Goal: Task Accomplishment & Management: Contribute content

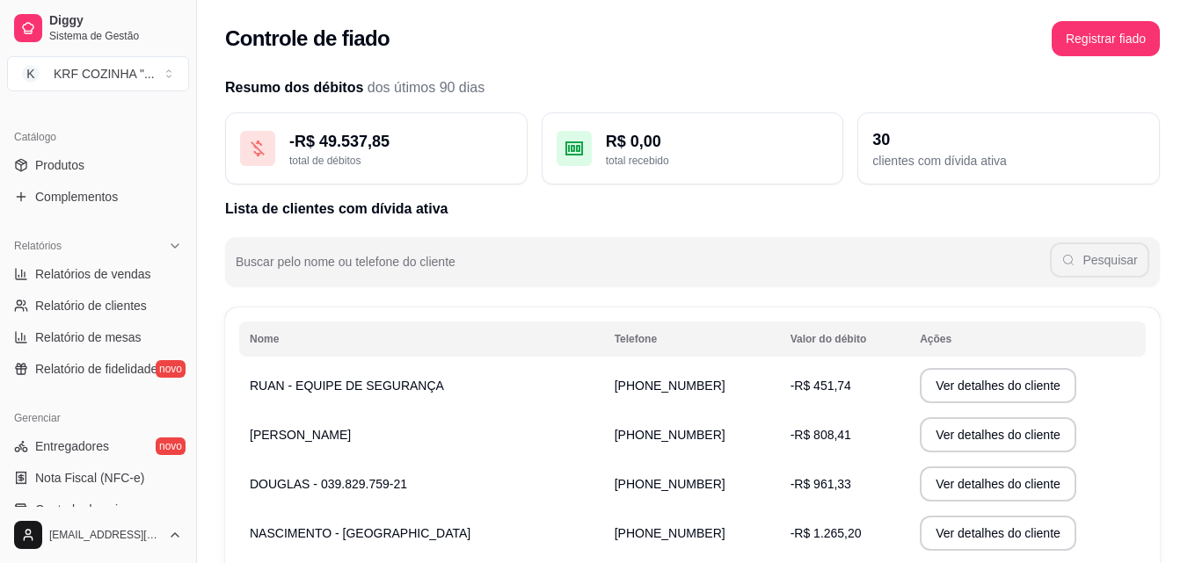
scroll to position [350, 0]
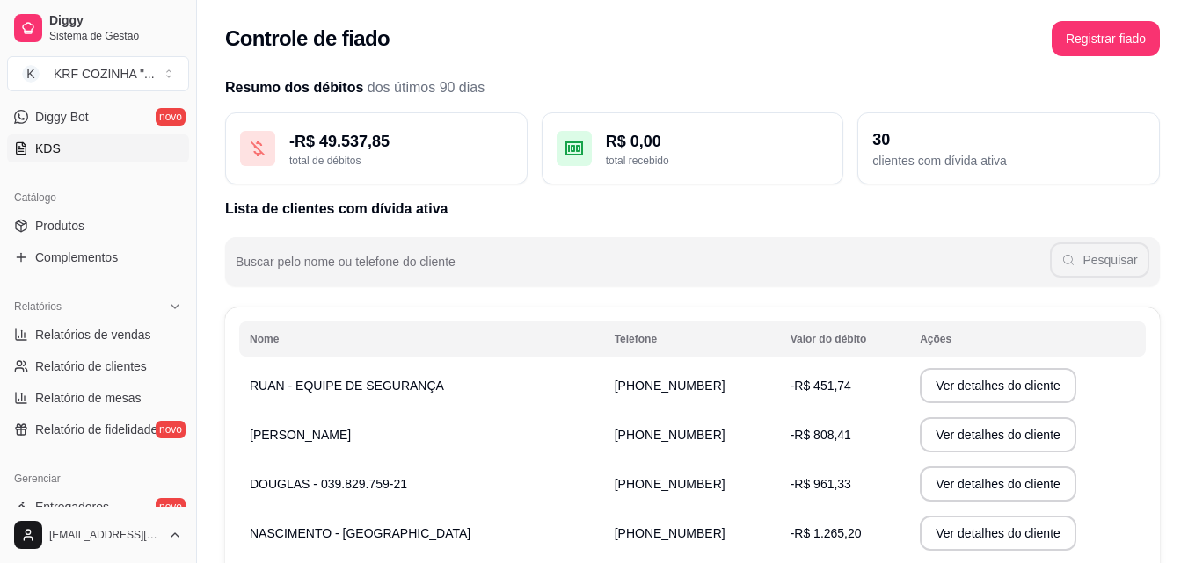
click at [52, 146] on span "KDS" at bounding box center [47, 149] width 25 height 18
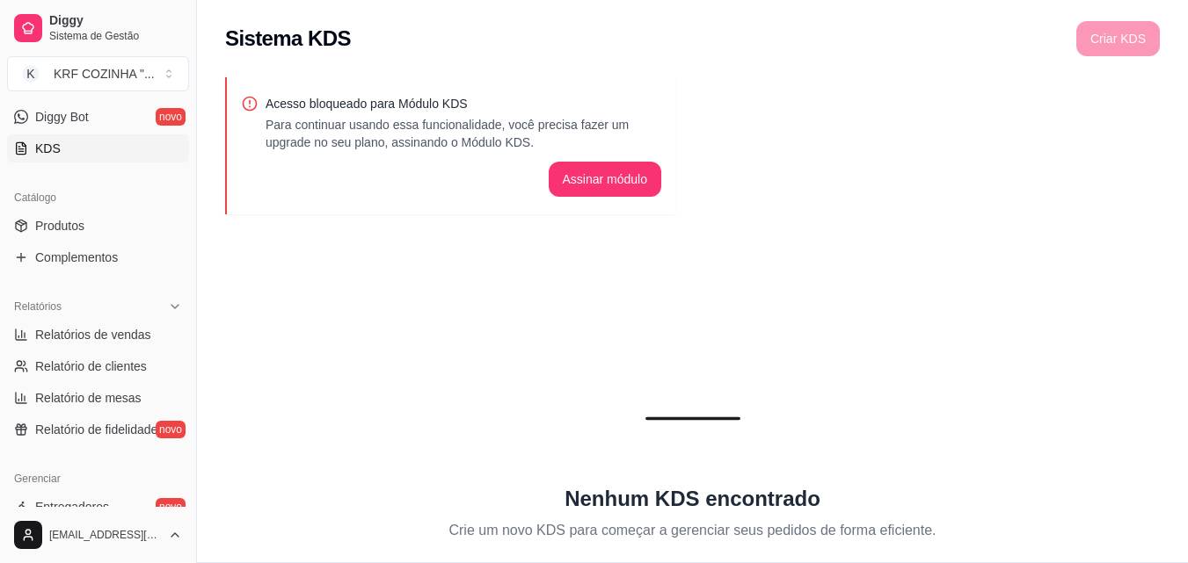
drag, startPoint x: 190, startPoint y: 287, endPoint x: 179, endPoint y: 349, distance: 62.4
click at [179, 349] on div "Diggy Sistema de Gestão K KRF COZINHA " ... Loja fechada Plano Customizado até …" at bounding box center [98, 281] width 196 height 563
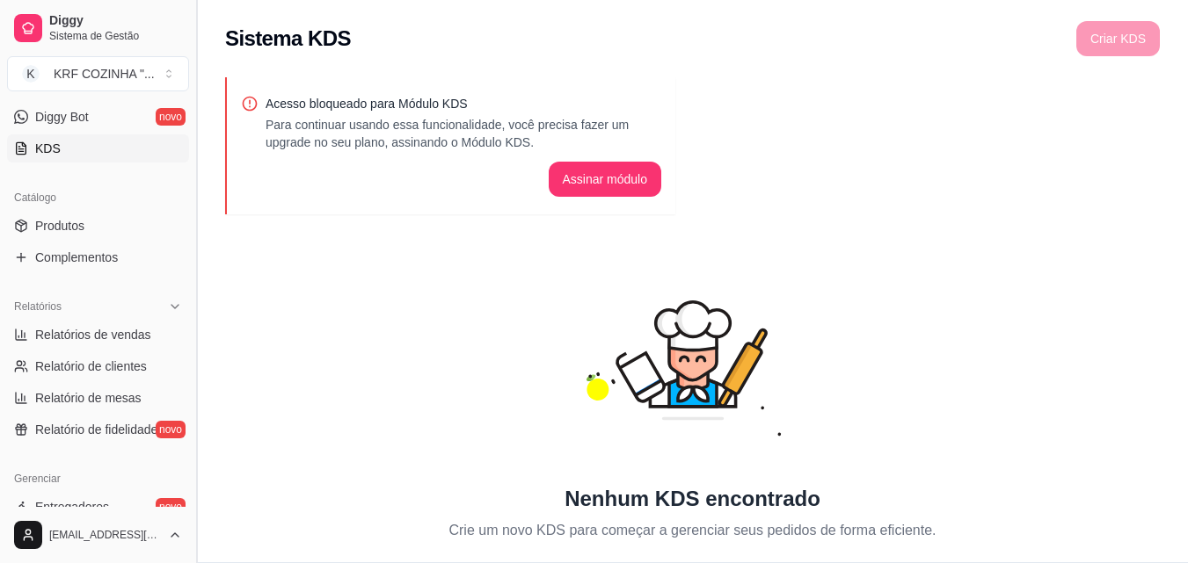
drag, startPoint x: 189, startPoint y: 313, endPoint x: 189, endPoint y: 325, distance: 12.3
click at [189, 325] on button "Toggle Sidebar" at bounding box center [196, 281] width 14 height 563
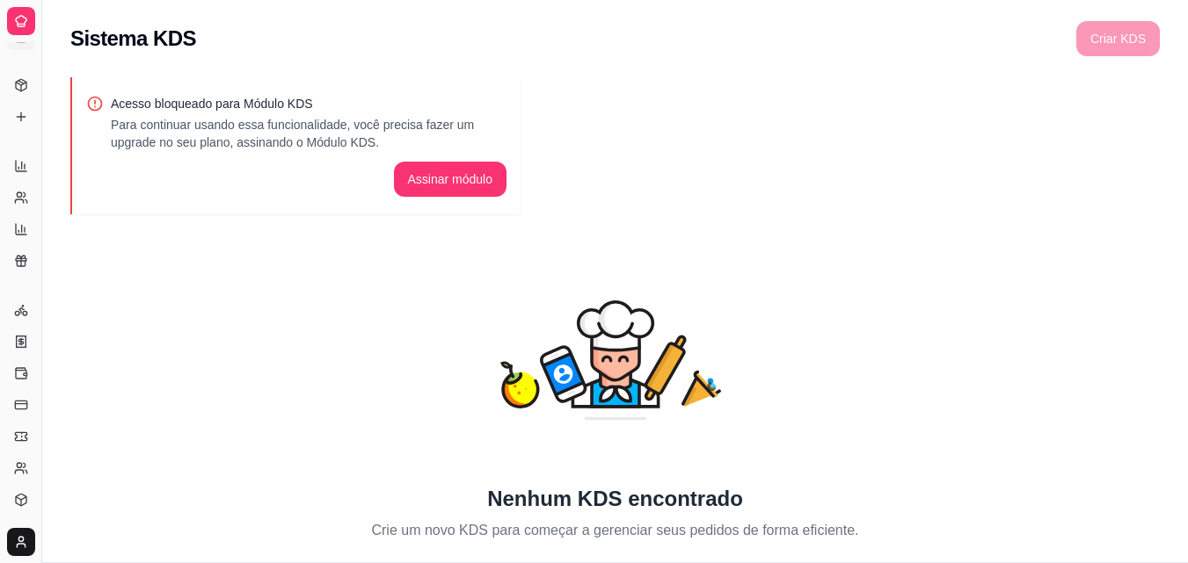
scroll to position [211, 0]
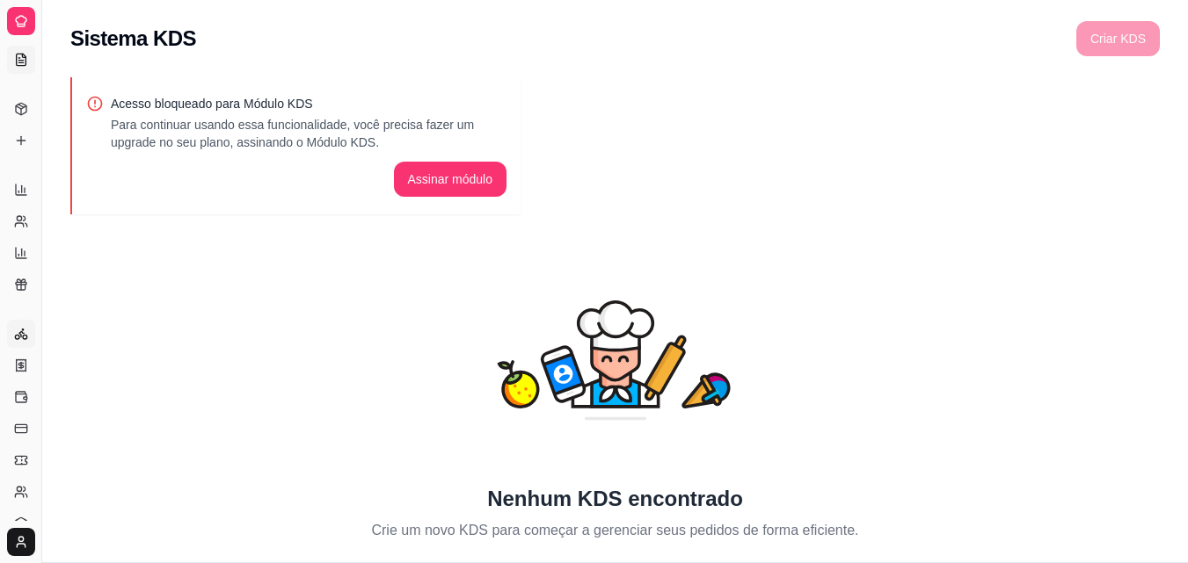
click at [19, 336] on circle at bounding box center [17, 337] width 4 height 4
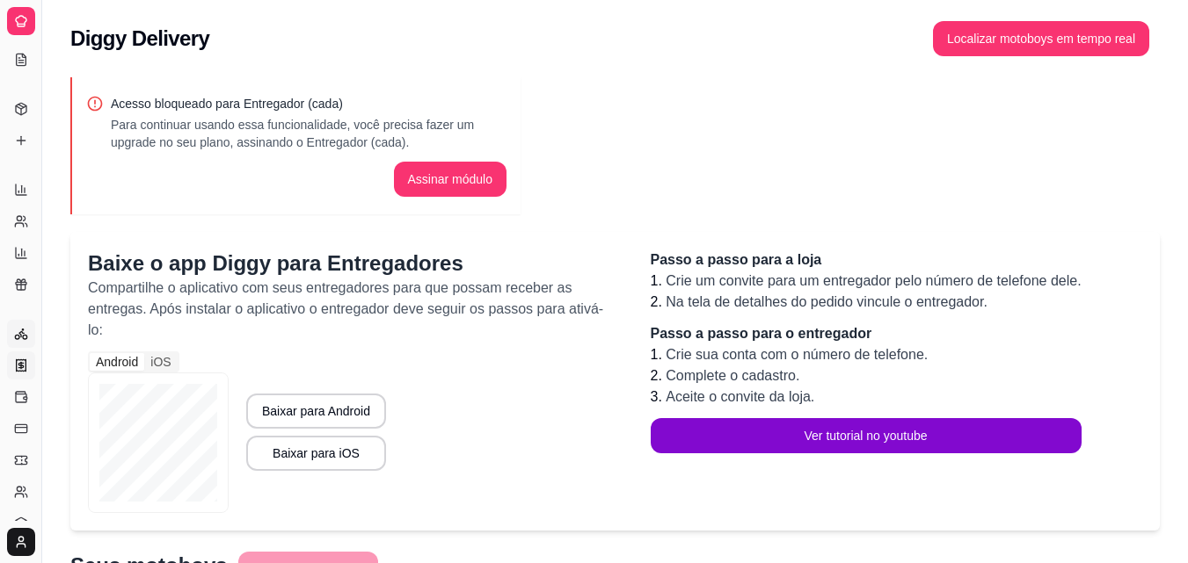
click at [11, 366] on link "Nota Fiscal (NFC-e)" at bounding box center [21, 366] width 28 height 28
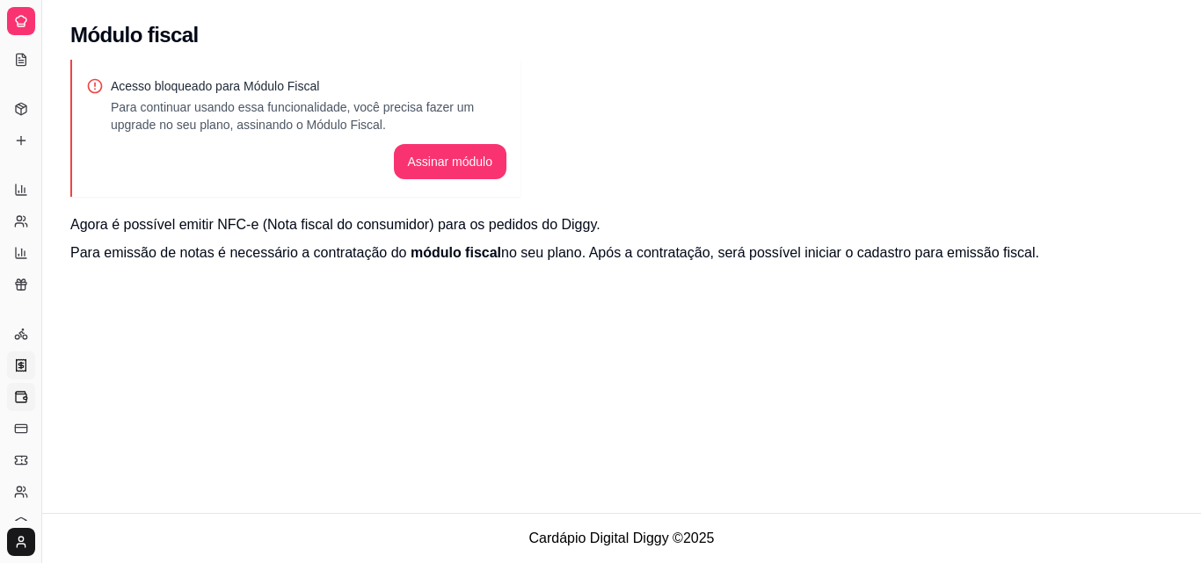
click at [16, 403] on icon at bounding box center [21, 397] width 14 height 14
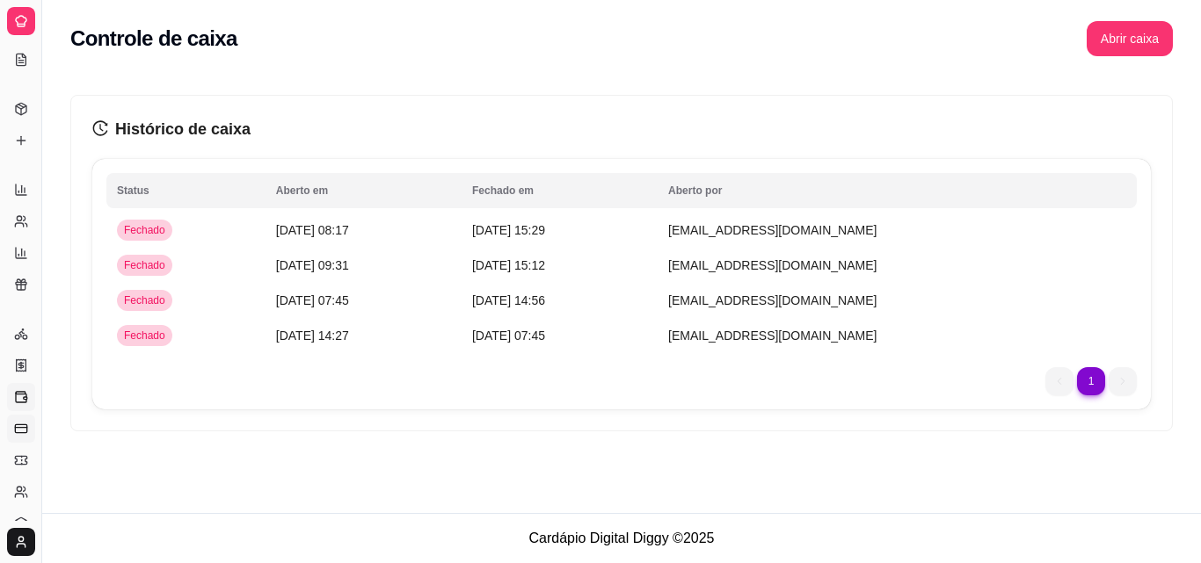
click at [22, 432] on icon at bounding box center [21, 429] width 14 height 14
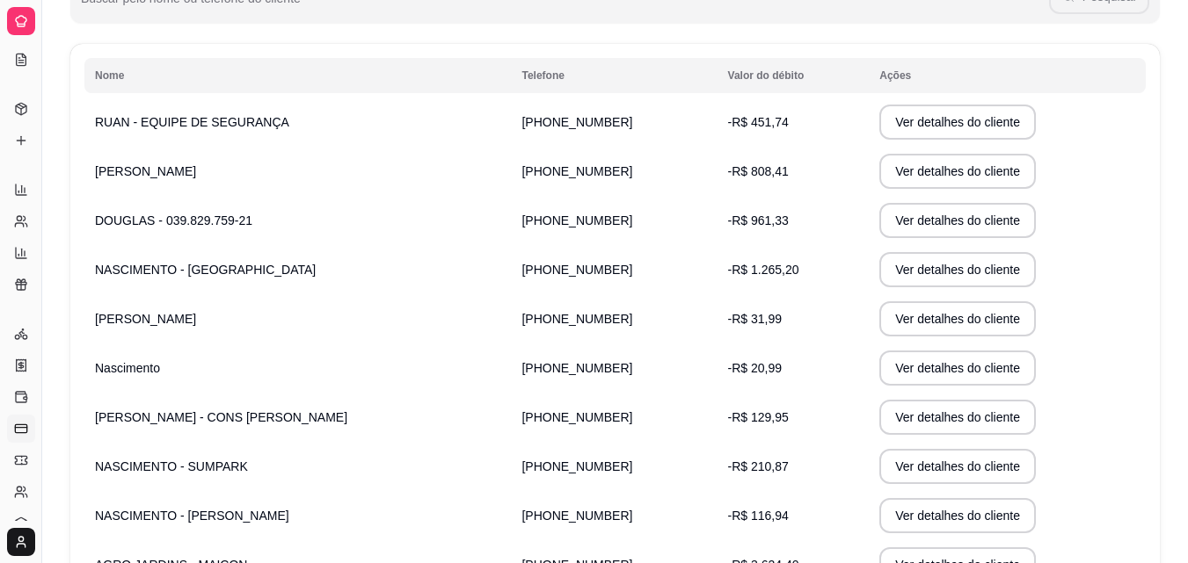
scroll to position [411, 0]
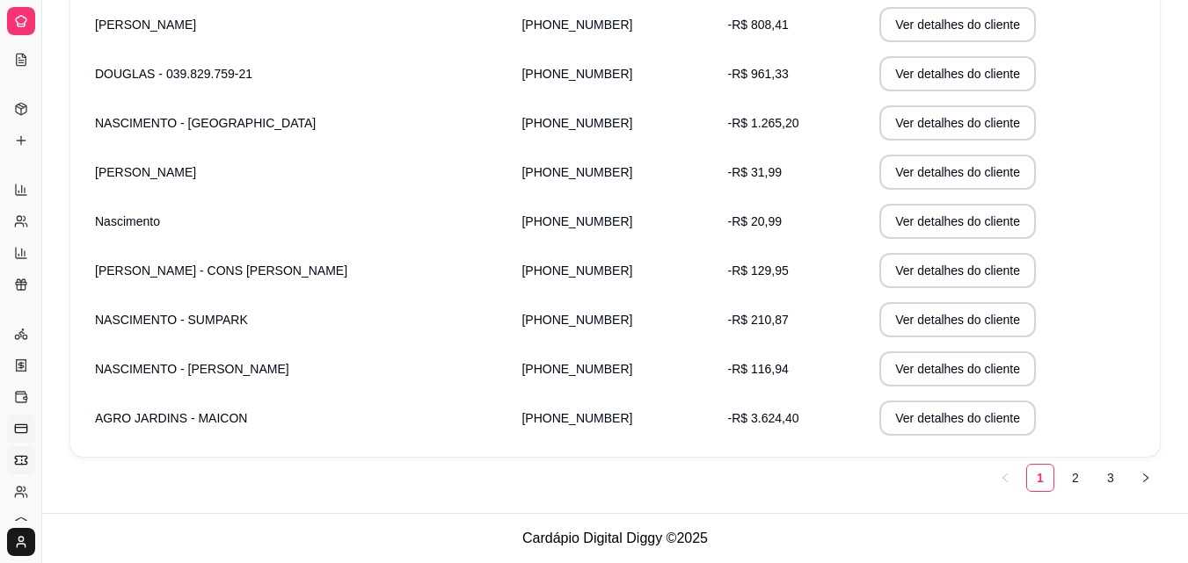
click at [22, 460] on icon at bounding box center [22, 460] width 0 height 1
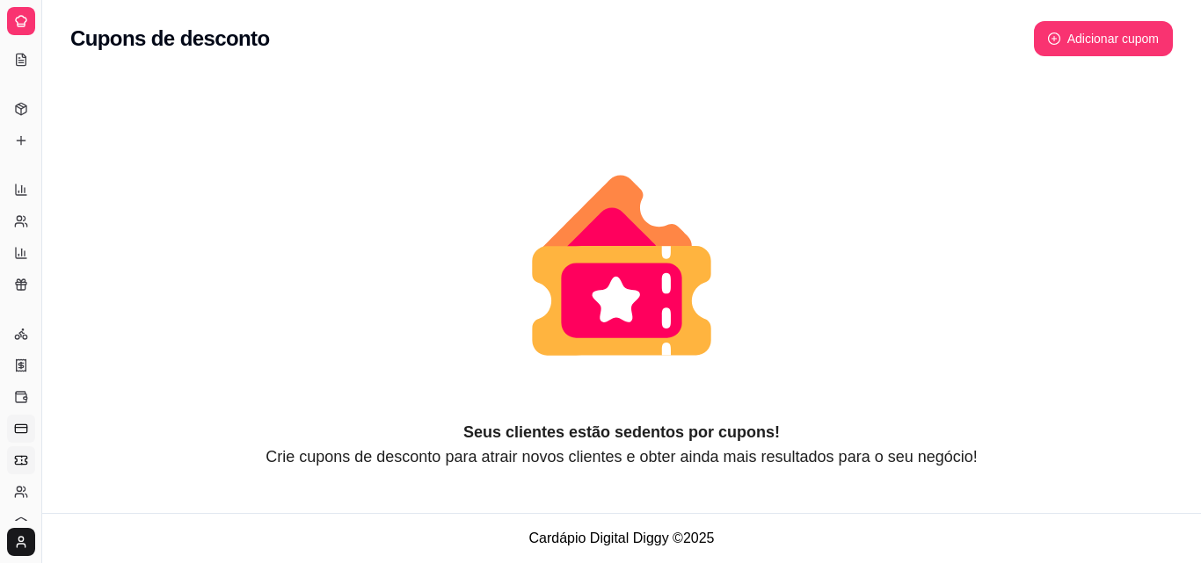
click at [18, 430] on icon at bounding box center [21, 429] width 14 height 14
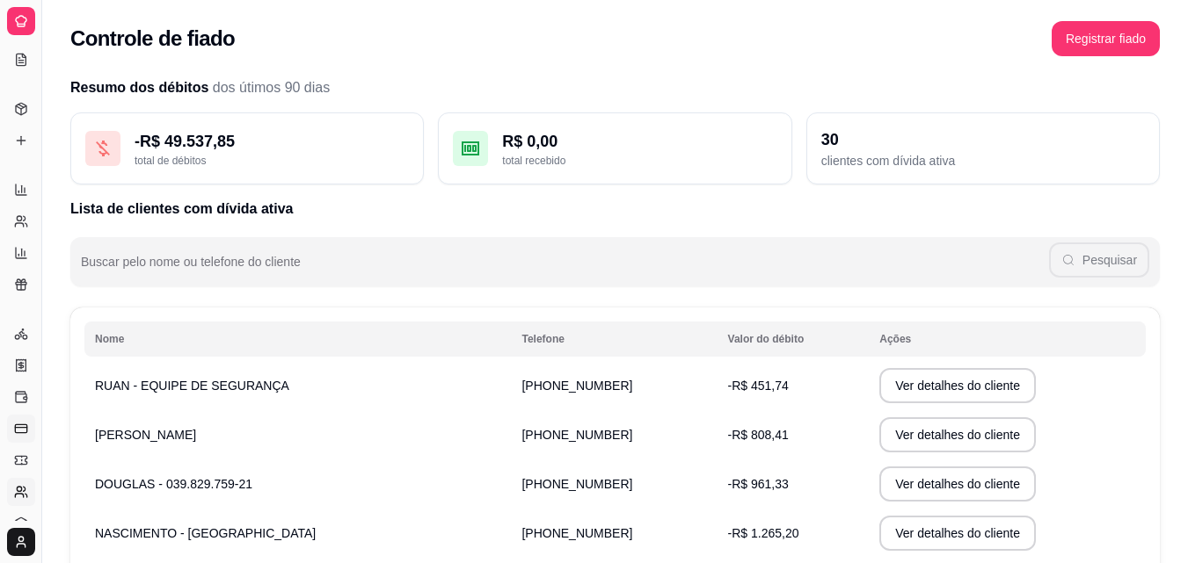
click at [19, 491] on circle at bounding box center [19, 489] width 4 height 4
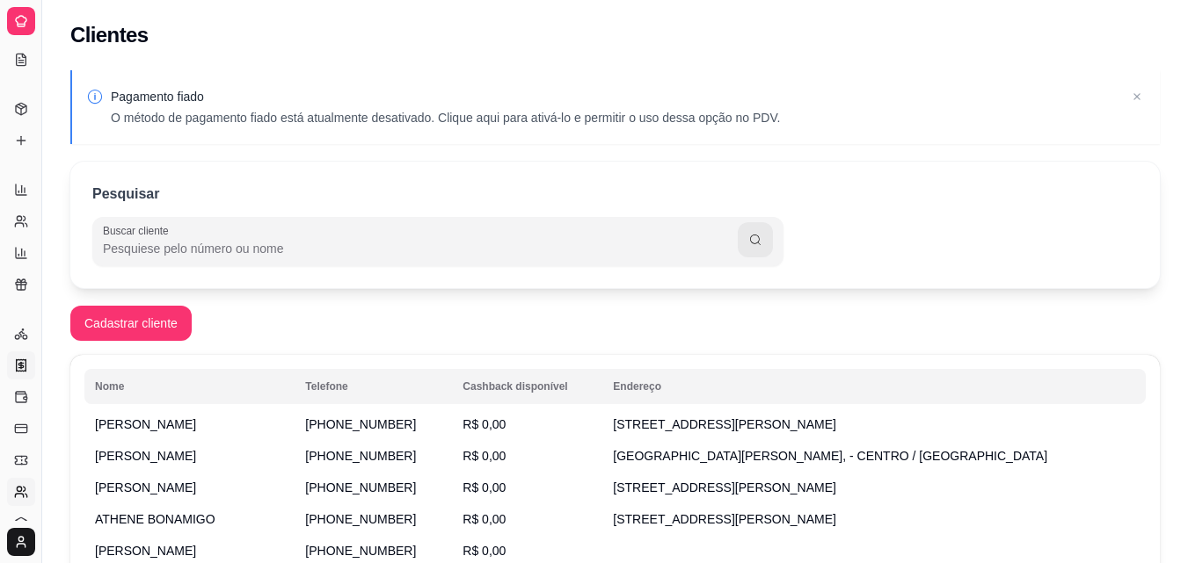
click at [19, 364] on icon at bounding box center [20, 365] width 4 height 4
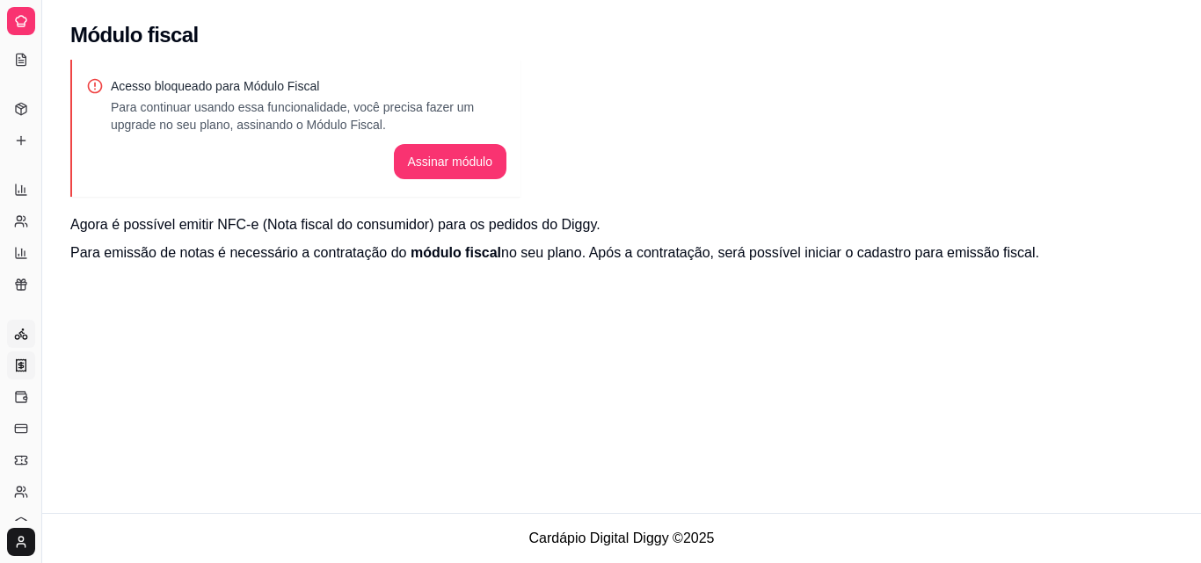
click at [14, 336] on icon at bounding box center [21, 334] width 14 height 14
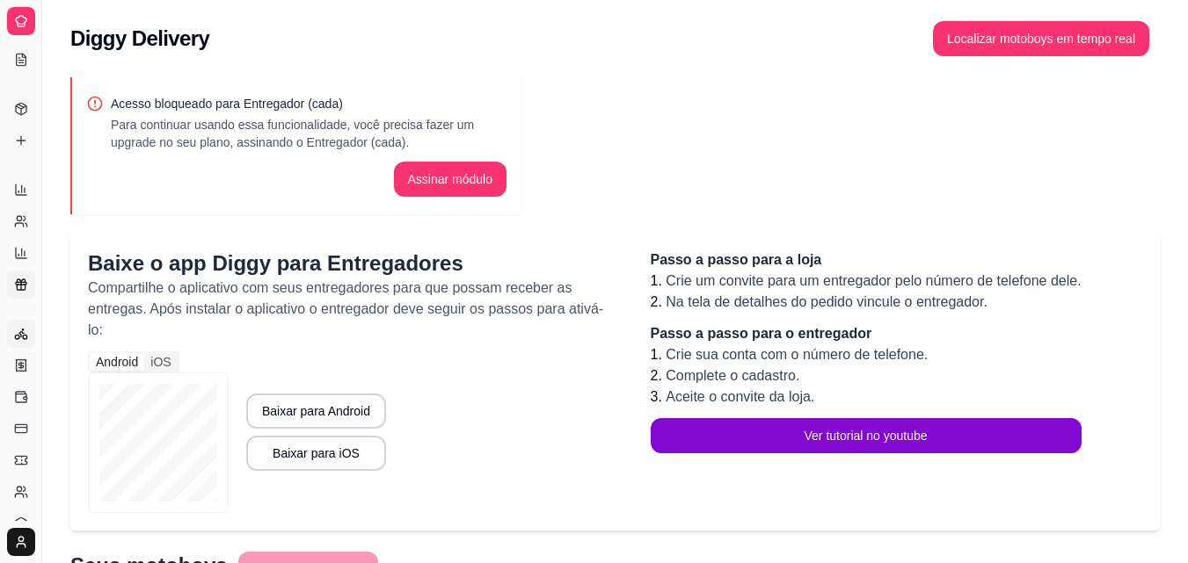
click at [18, 289] on icon at bounding box center [21, 285] width 14 height 14
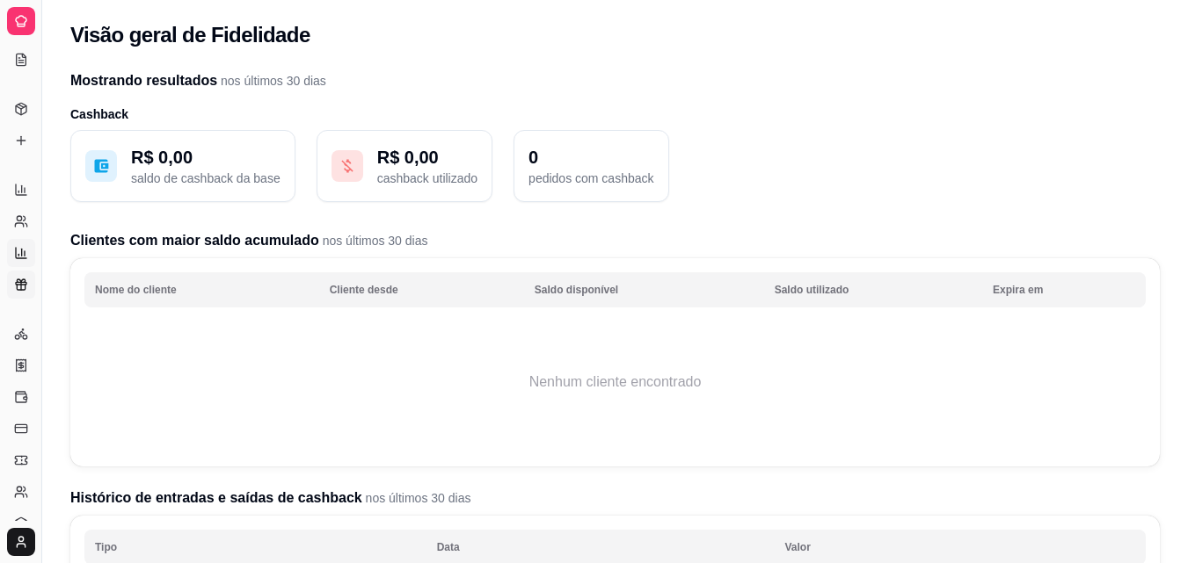
click at [15, 254] on icon at bounding box center [21, 253] width 14 height 14
select select "TOTAL_OF_ORDERS"
select select "7"
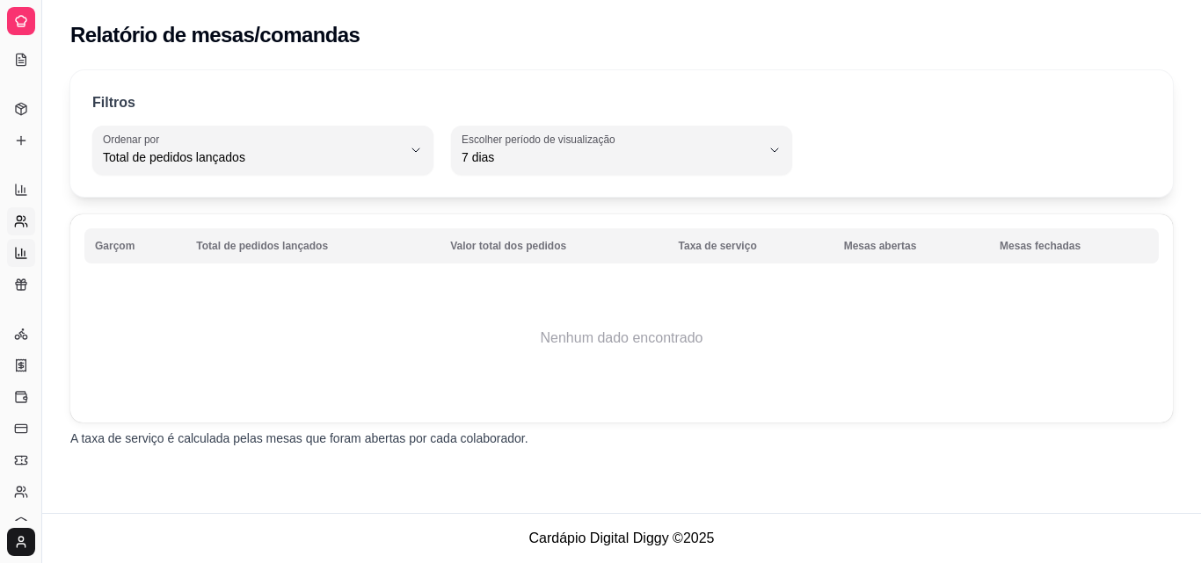
click at [24, 219] on icon at bounding box center [21, 221] width 14 height 14
select select "30"
select select "HIGHEST_TOTAL_SPENT_WITH_ORDERS"
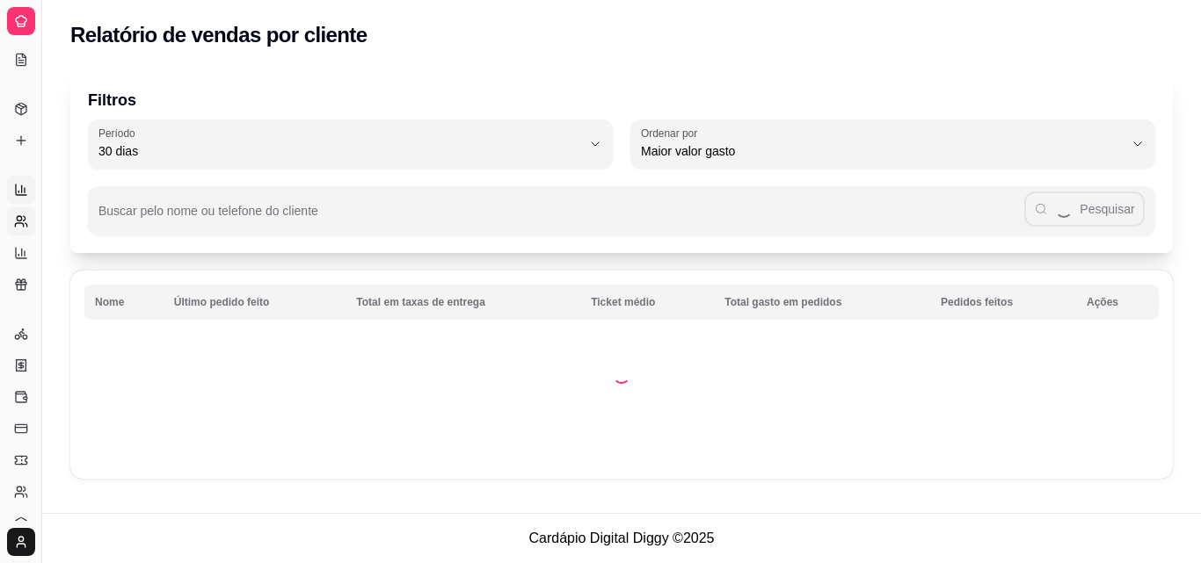
click at [18, 177] on link "Relatórios de vendas" at bounding box center [21, 190] width 28 height 28
select select "ALL"
select select "0"
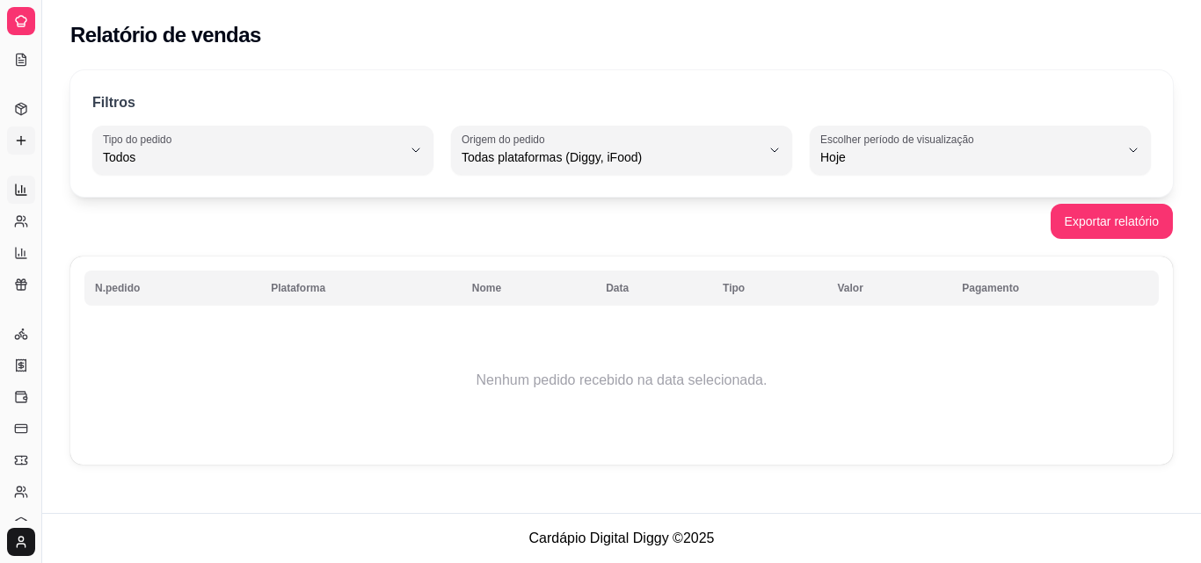
click at [23, 132] on link "Complementos" at bounding box center [21, 141] width 28 height 28
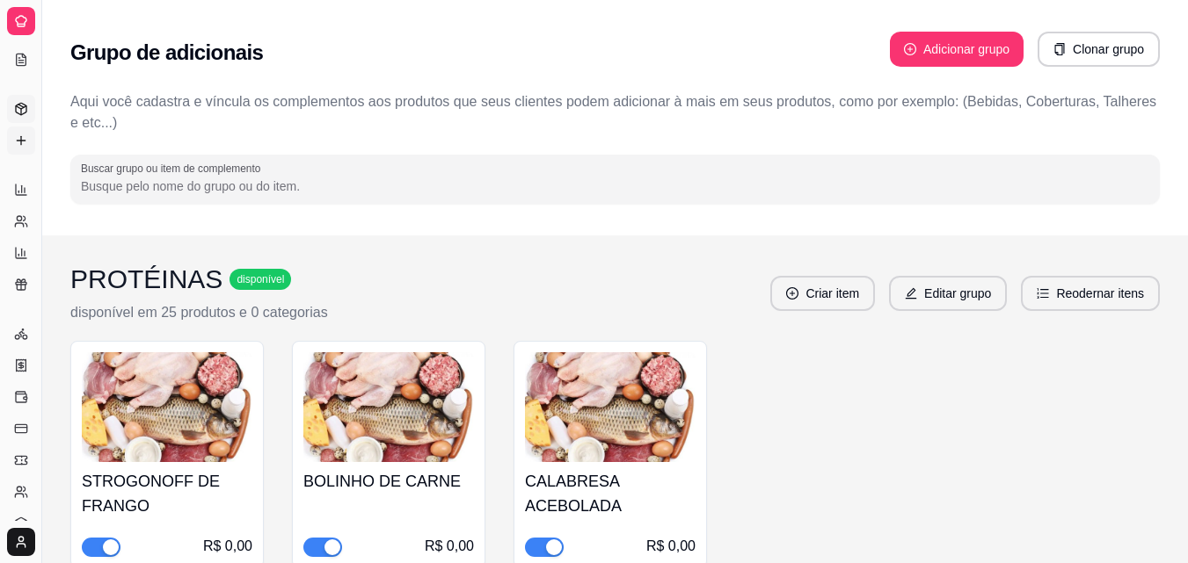
click at [20, 111] on icon at bounding box center [21, 109] width 14 height 14
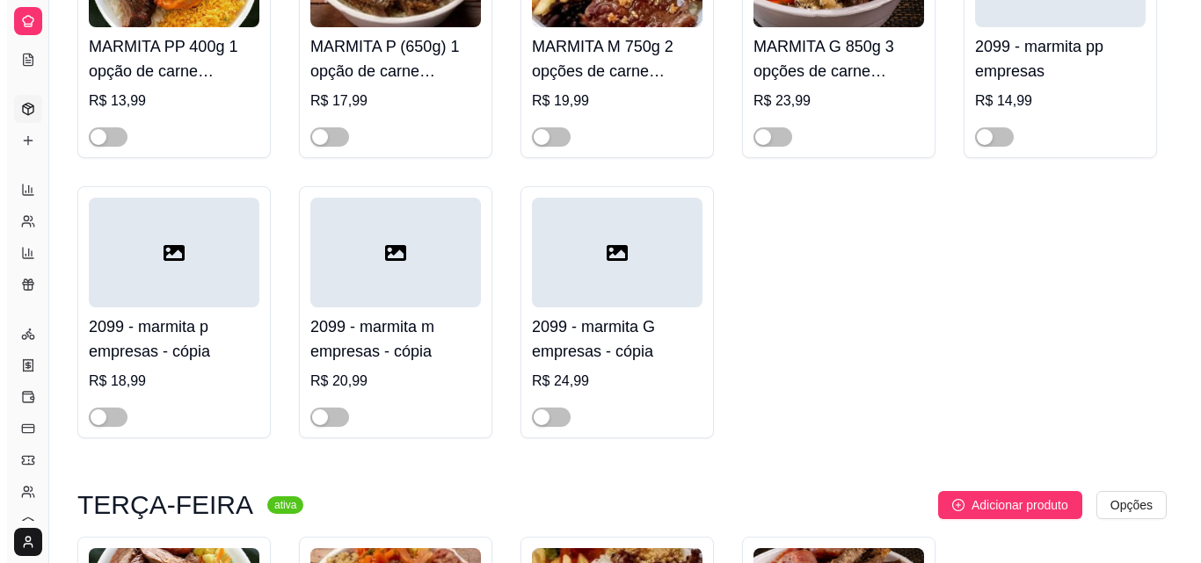
scroll to position [352, 0]
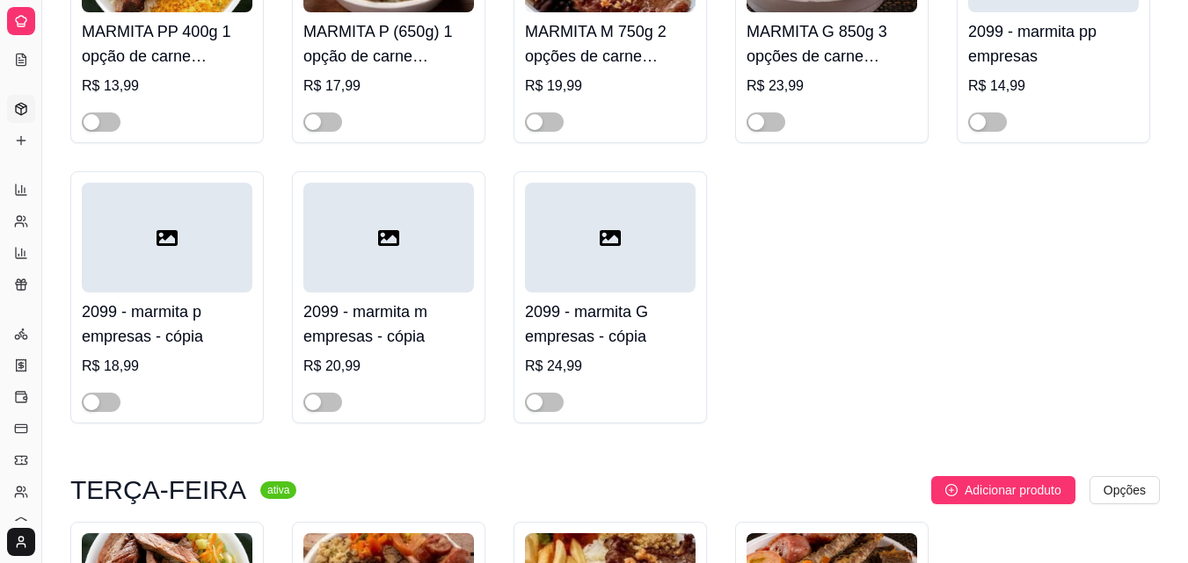
click at [377, 360] on div "R$ 20,99" at bounding box center [388, 366] width 171 height 21
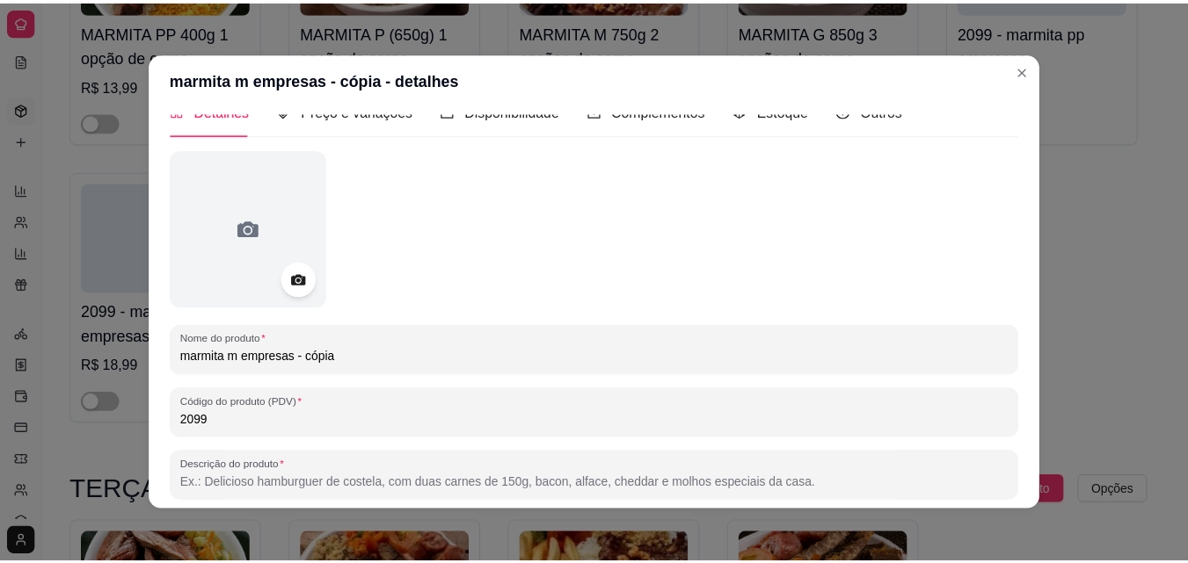
scroll to position [0, 0]
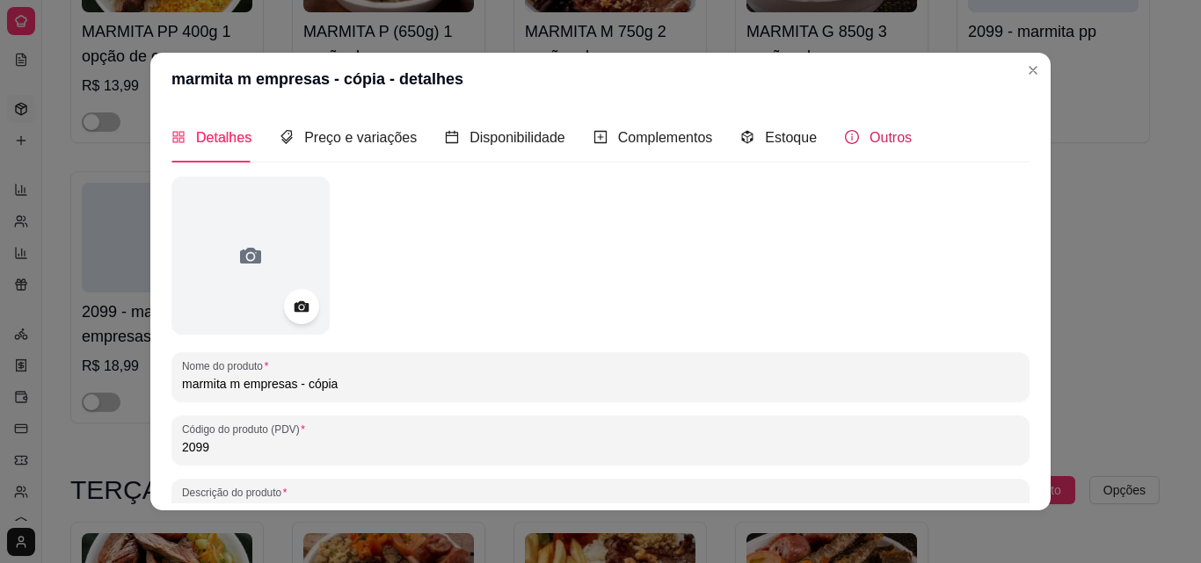
click at [854, 142] on div "Outros" at bounding box center [878, 138] width 67 height 22
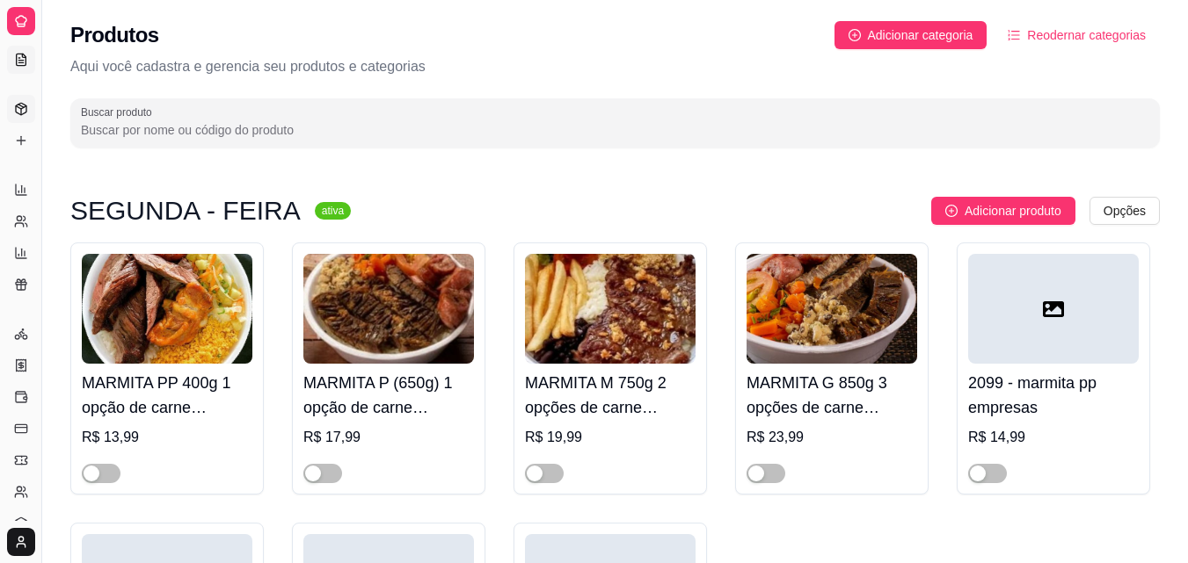
click at [15, 62] on icon at bounding box center [21, 60] width 14 height 14
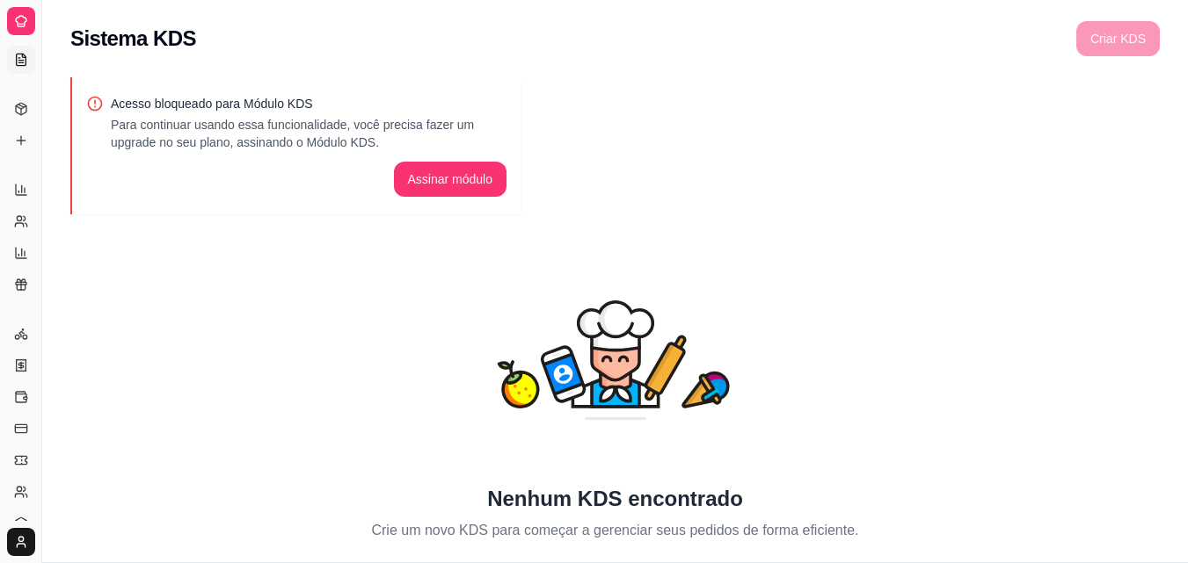
click at [21, 22] on icon at bounding box center [21, 21] width 14 height 14
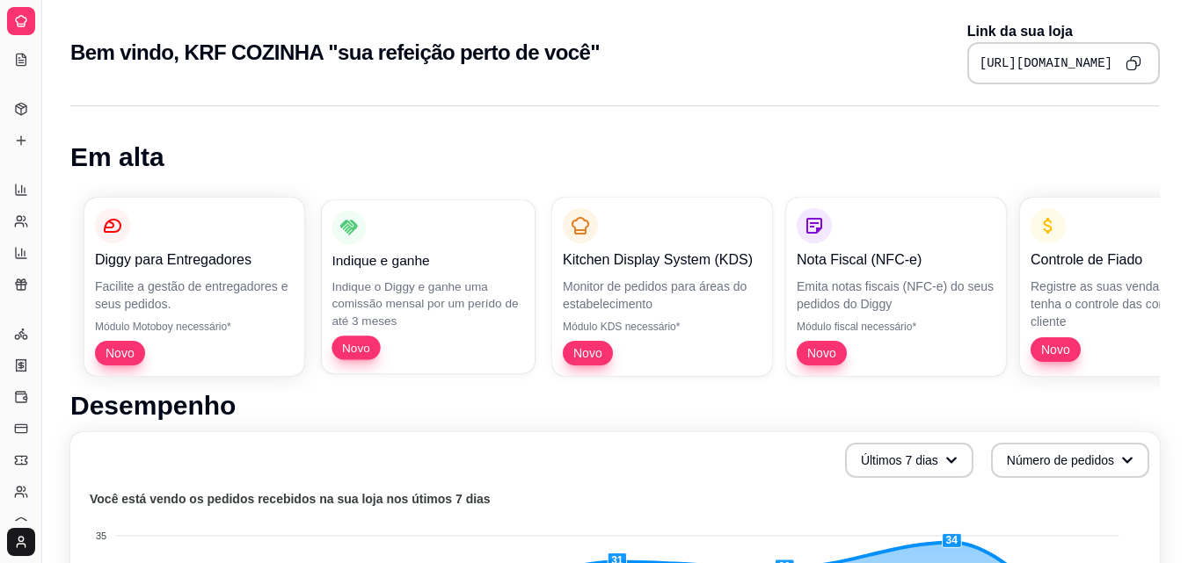
click at [423, 218] on div "Indique e ganhe Indique o Diggy e ganhe uma comissão mensal por um perído de at…" at bounding box center [427, 285] width 193 height 149
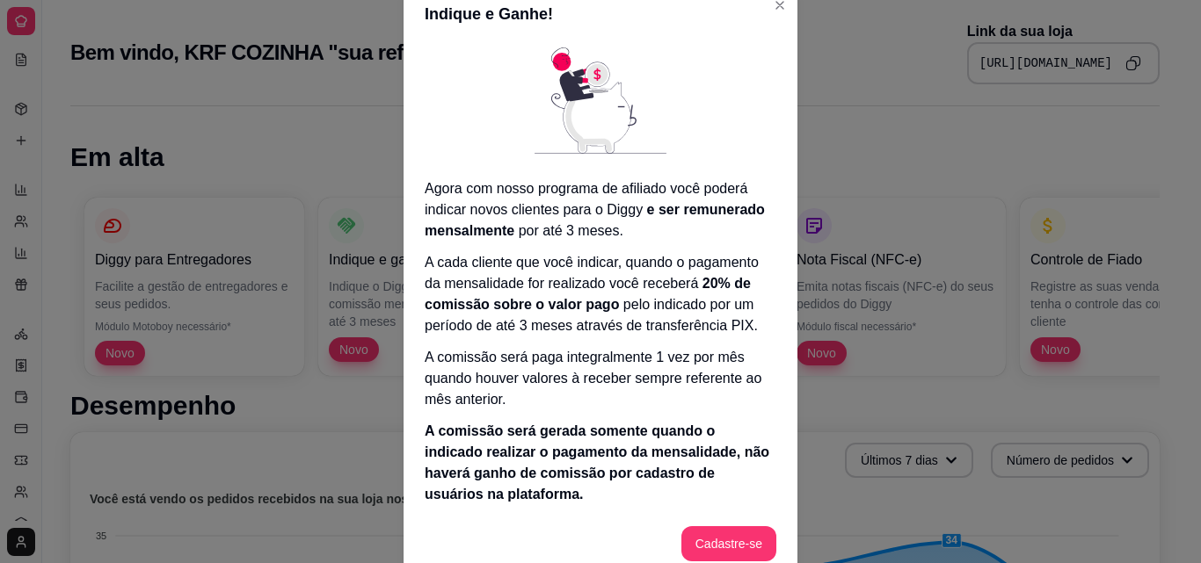
click at [403, 210] on div "Agora com nosso programa de afiliado você poderá indicar novos clientes para o …" at bounding box center [600, 276] width 394 height 472
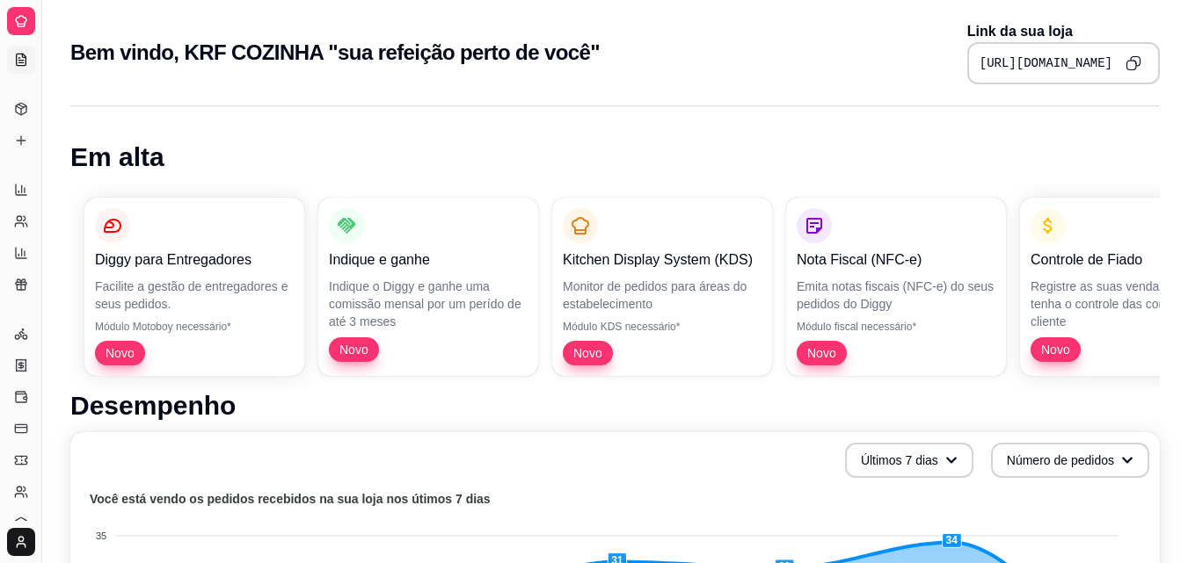
click at [11, 57] on link "KDS" at bounding box center [21, 60] width 28 height 28
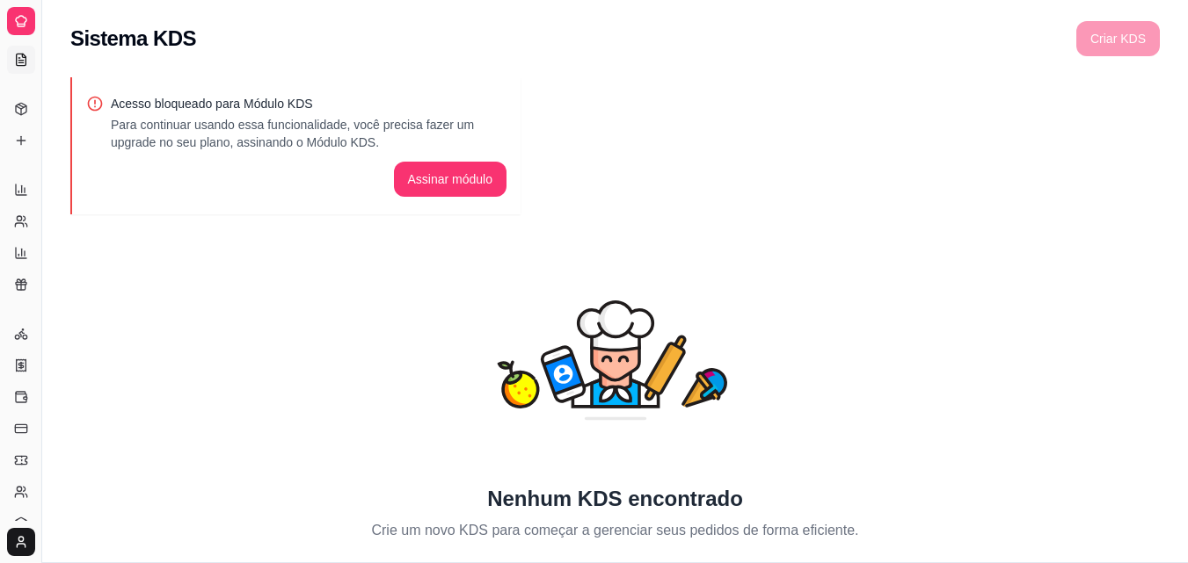
click at [23, 26] on icon at bounding box center [21, 21] width 11 height 11
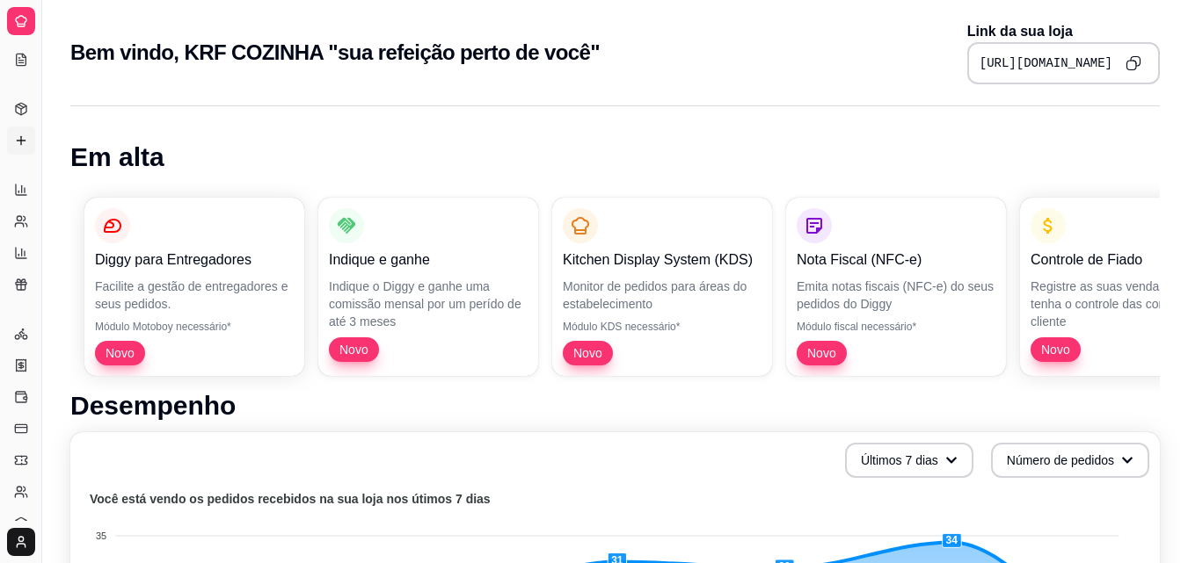
click at [13, 147] on link "Complementos" at bounding box center [21, 141] width 28 height 28
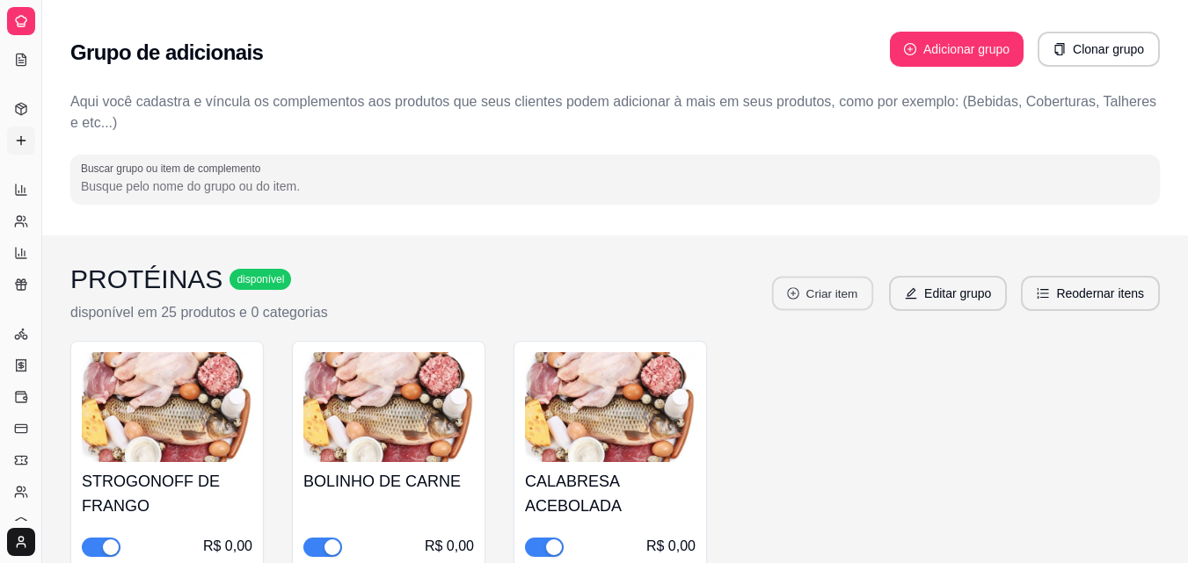
click at [807, 280] on button "Criar item" at bounding box center [822, 294] width 101 height 34
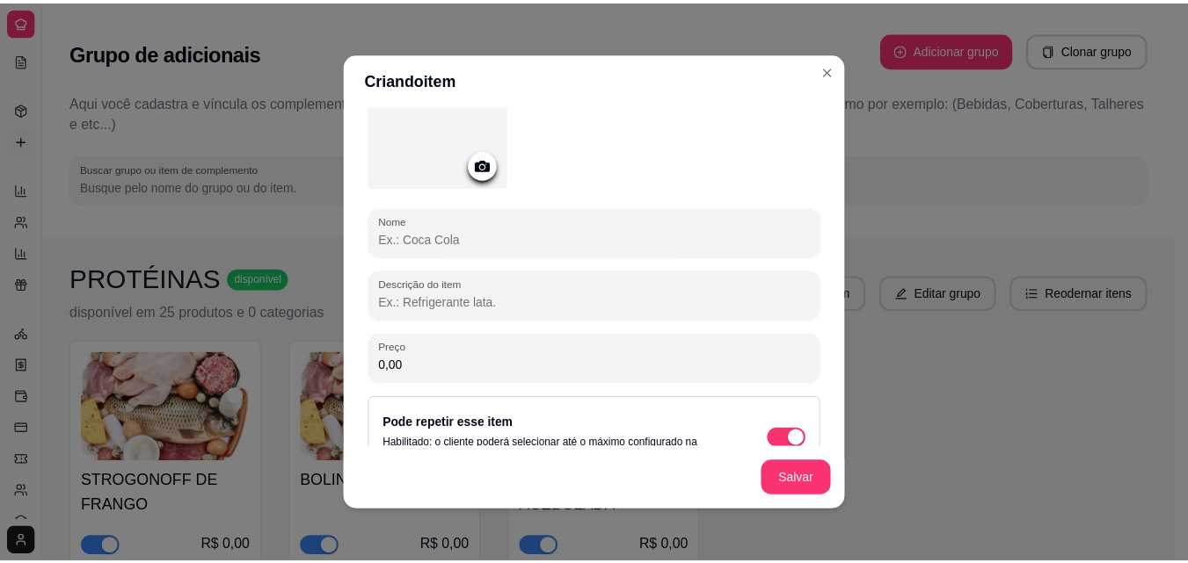
scroll to position [164, 0]
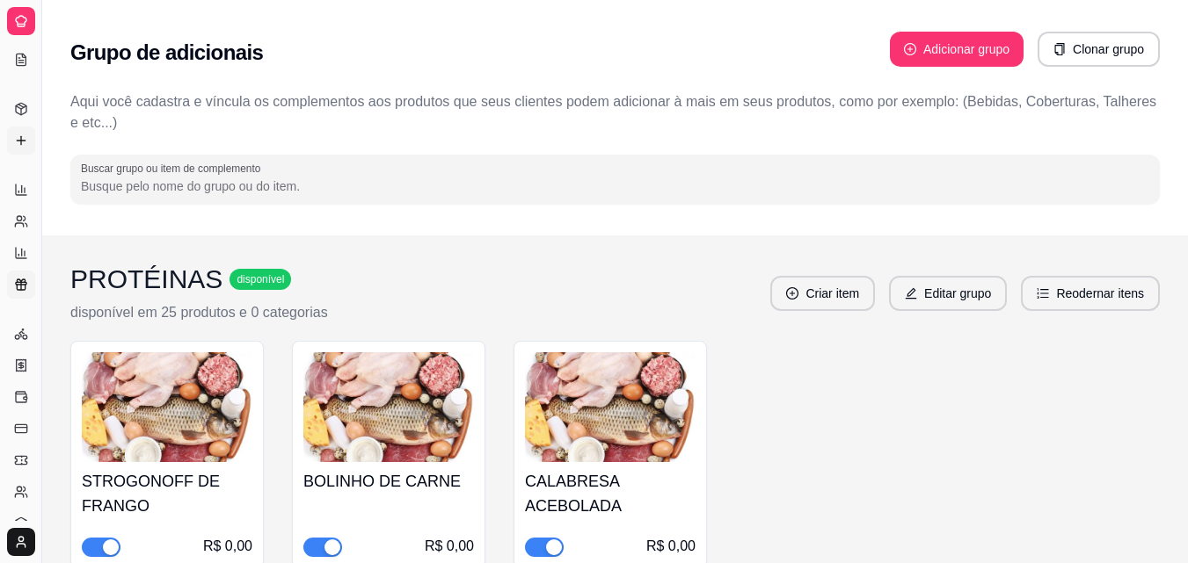
click at [24, 276] on link "Relatório de fidelidade novo" at bounding box center [21, 285] width 28 height 28
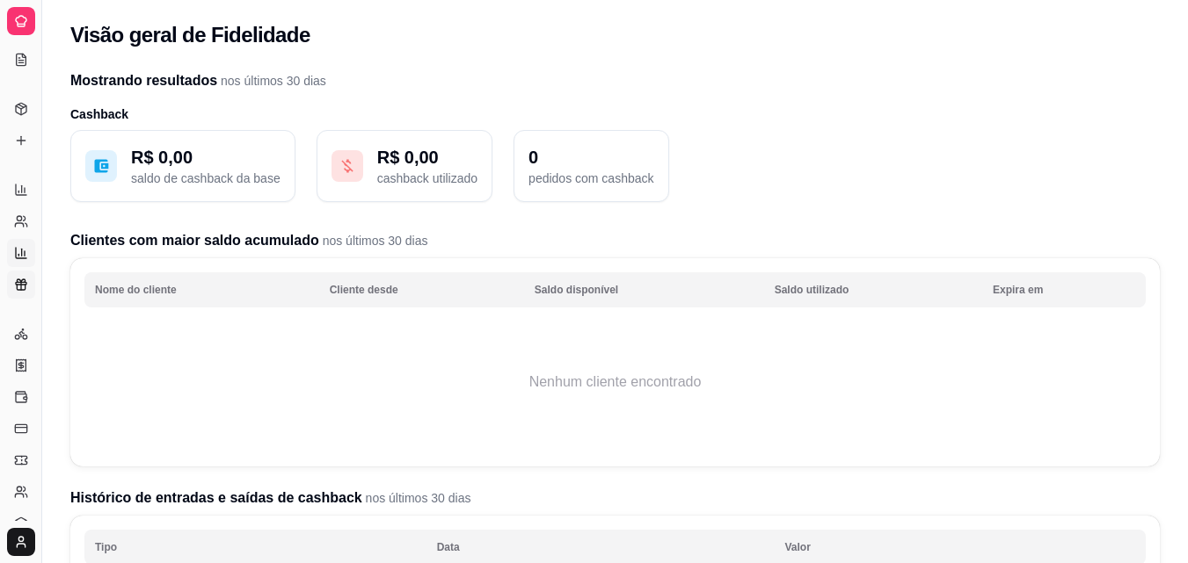
click at [19, 257] on icon at bounding box center [21, 253] width 14 height 14
select select "TOTAL_OF_ORDERS"
select select "7"
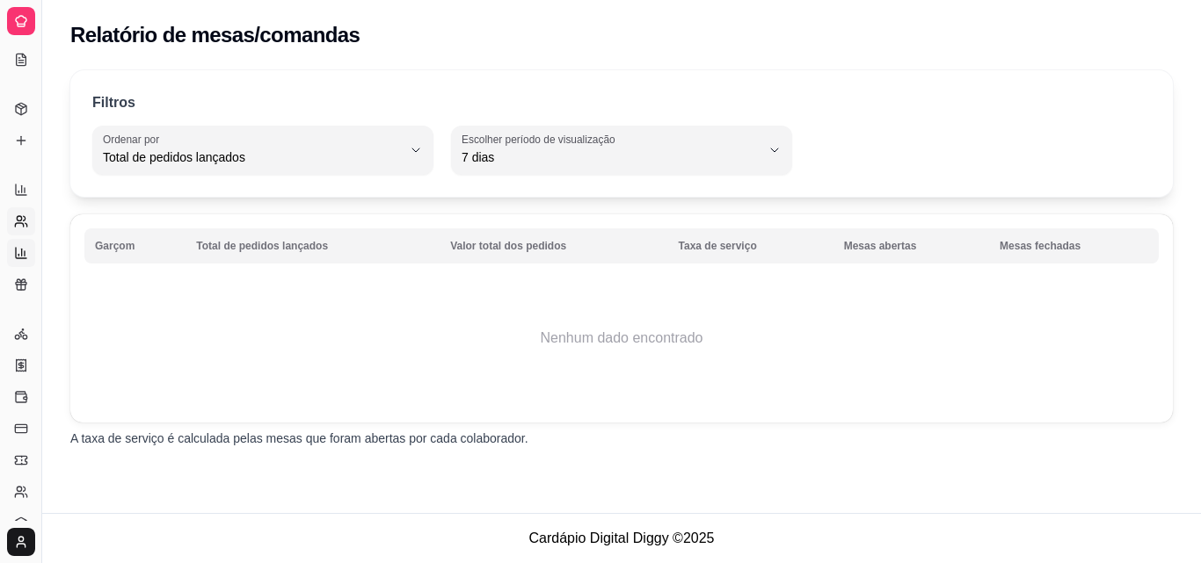
click at [11, 215] on link "Relatório de clientes" at bounding box center [21, 221] width 28 height 28
select select "30"
select select "HIGHEST_TOTAL_SPENT_WITH_ORDERS"
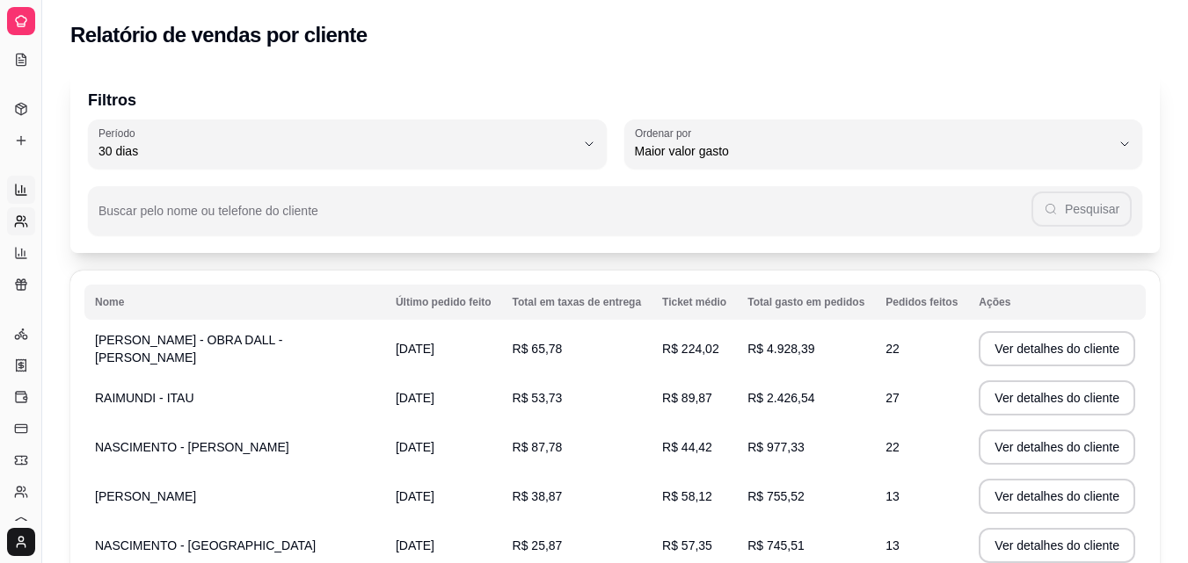
click at [25, 183] on icon at bounding box center [21, 190] width 14 height 14
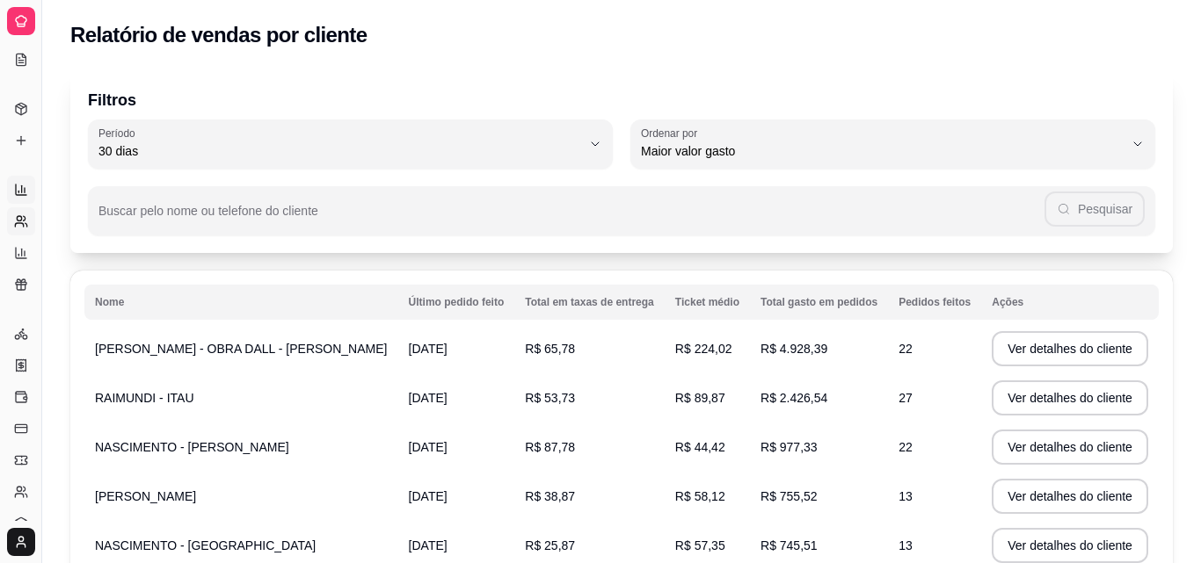
select select "ALL"
select select "0"
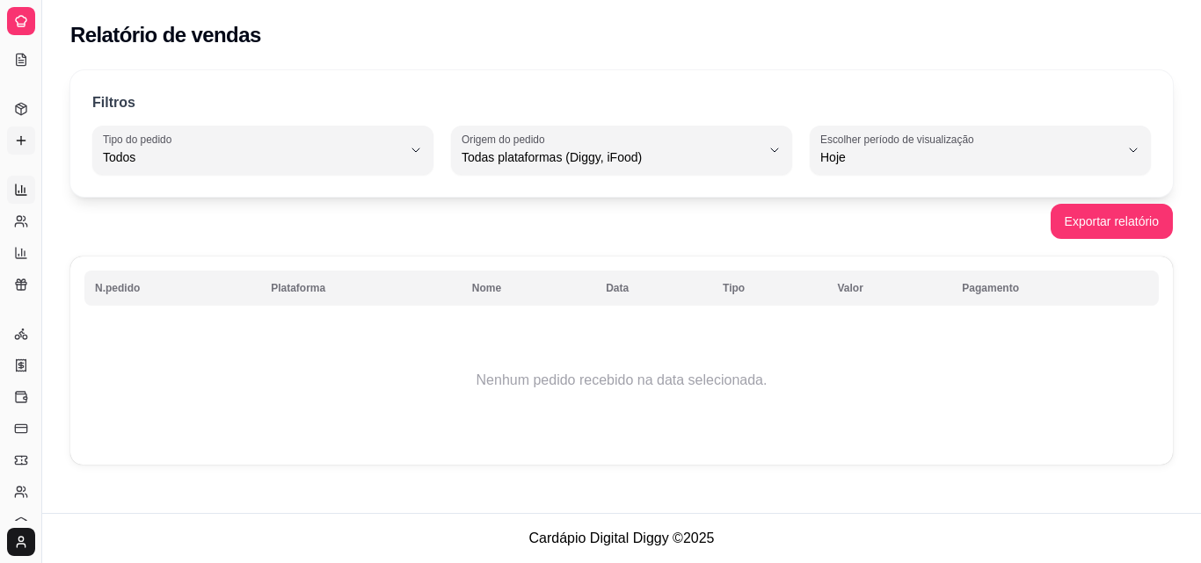
click at [15, 134] on icon at bounding box center [21, 141] width 14 height 14
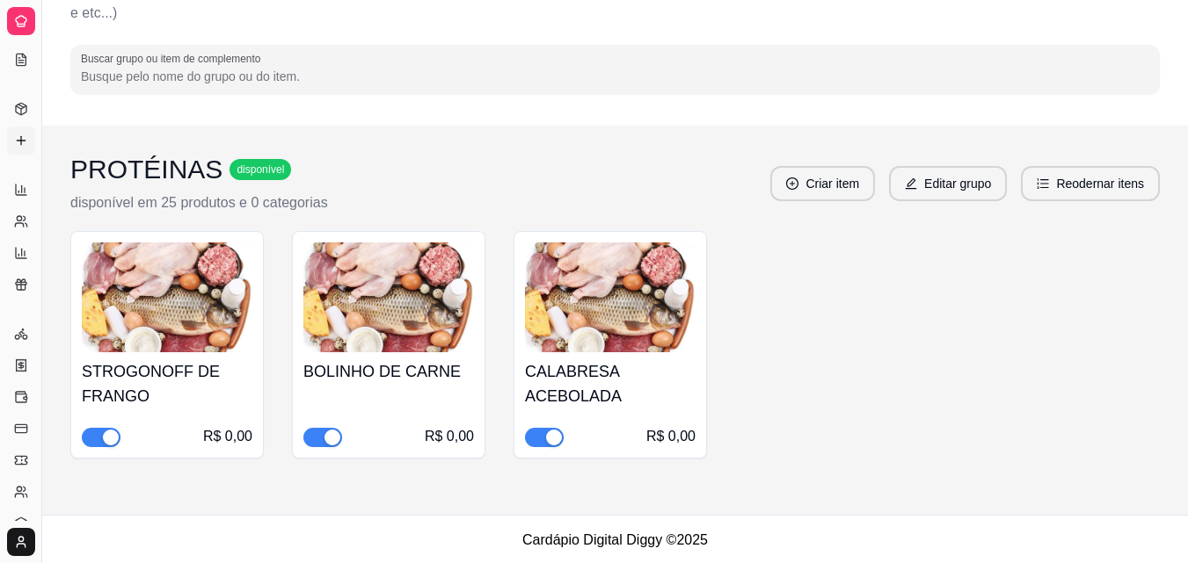
scroll to position [112, 0]
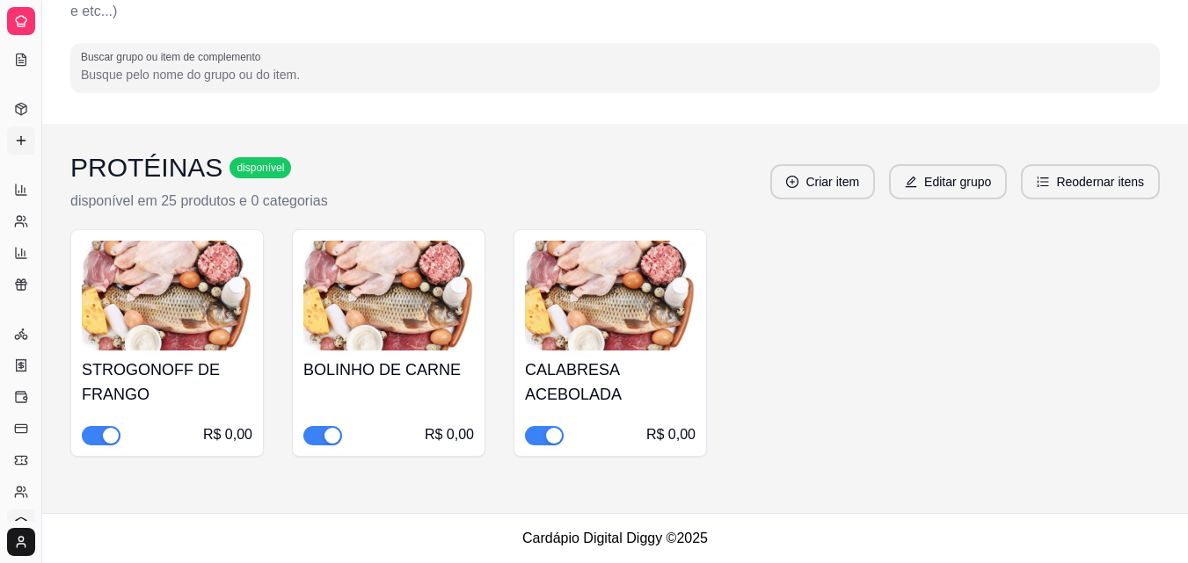
click at [23, 515] on link "Estoque" at bounding box center [21, 524] width 28 height 28
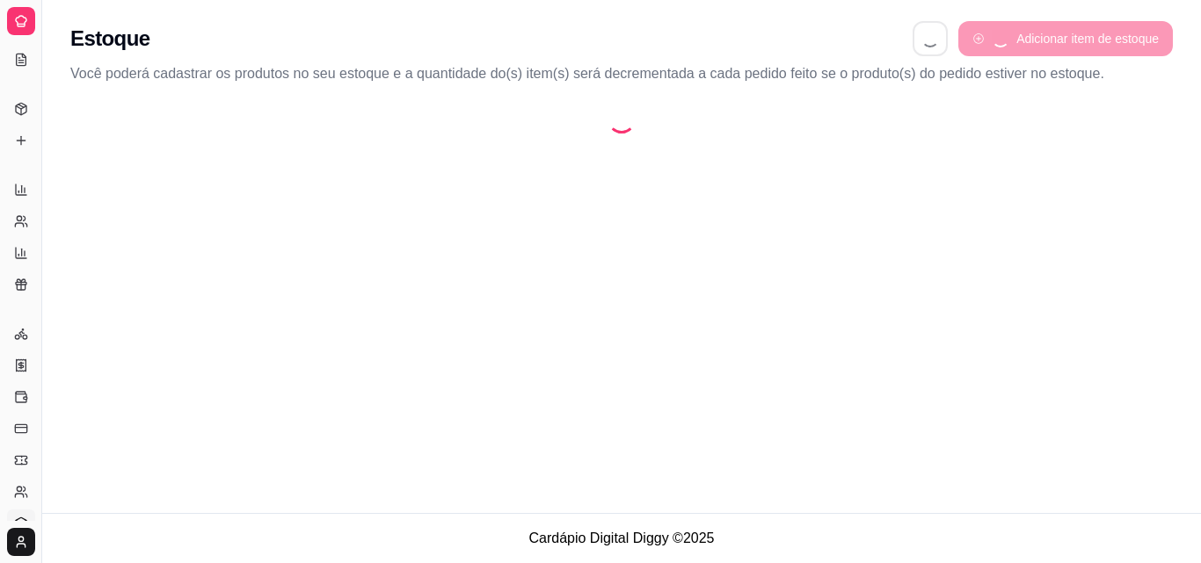
select select "QUANTITY_ORDER"
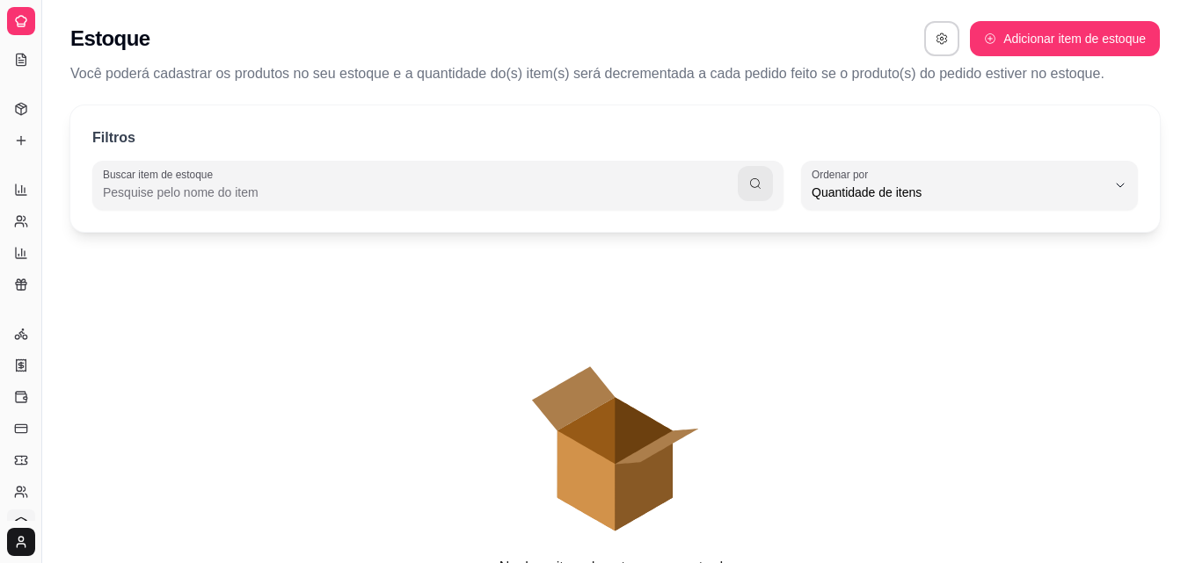
scroll to position [17, 0]
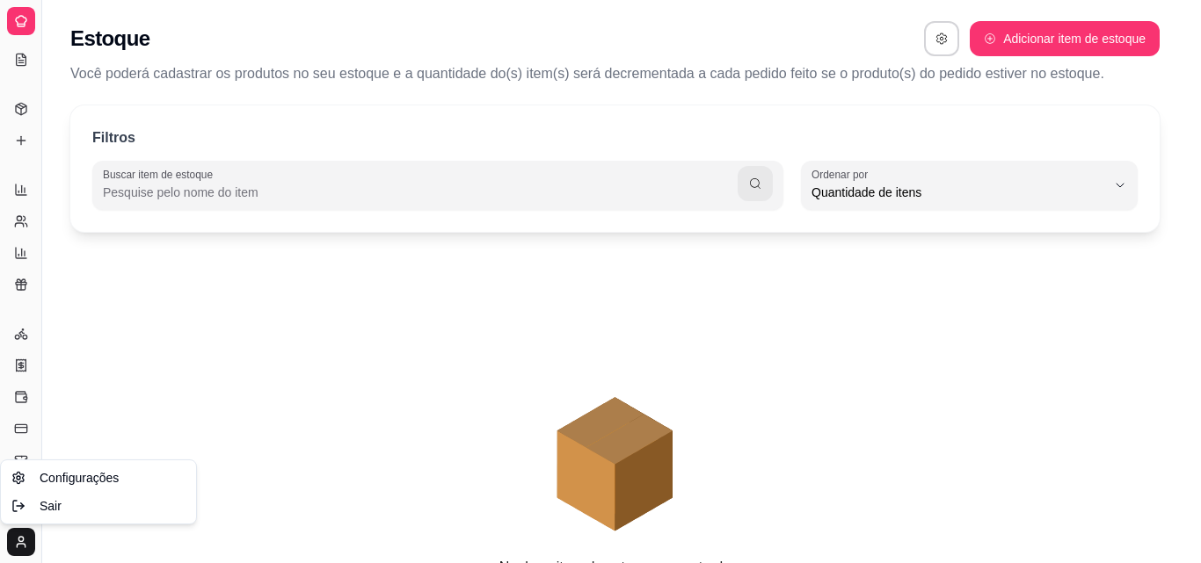
click at [15, 541] on html "Diggy Sistema de Gestão K KRF COZINHA " ... Loja fechada Plano Customizado até …" at bounding box center [600, 281] width 1201 height 563
click at [42, 392] on html "Diggy Sistema de Gestão K KRF COZINHA " ... Loja fechada Plano Customizado até …" at bounding box center [600, 281] width 1201 height 563
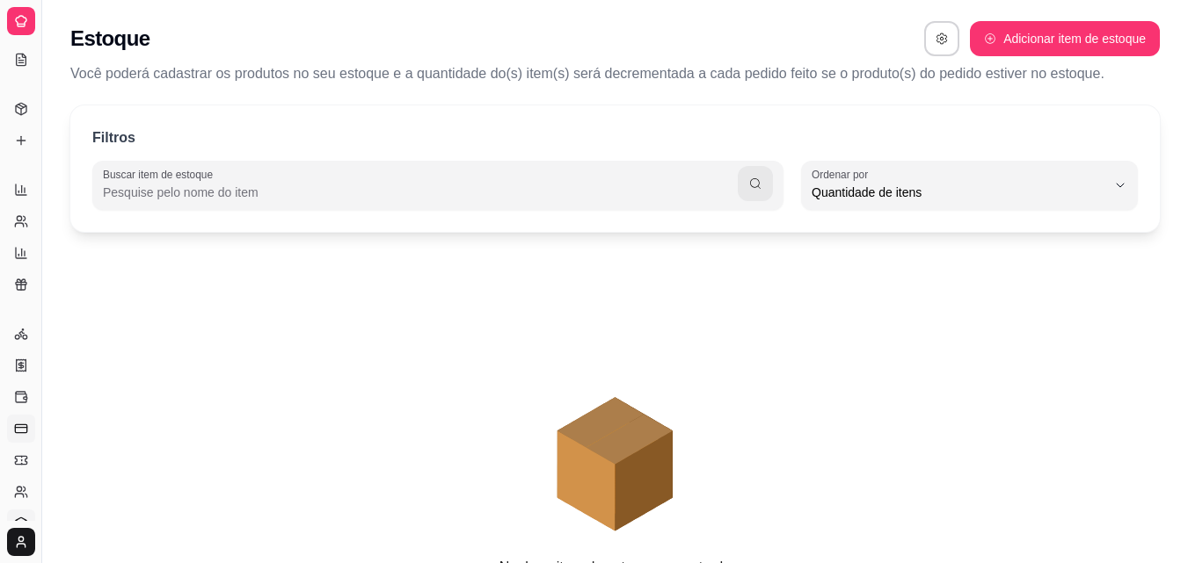
click at [24, 429] on icon at bounding box center [21, 429] width 14 height 14
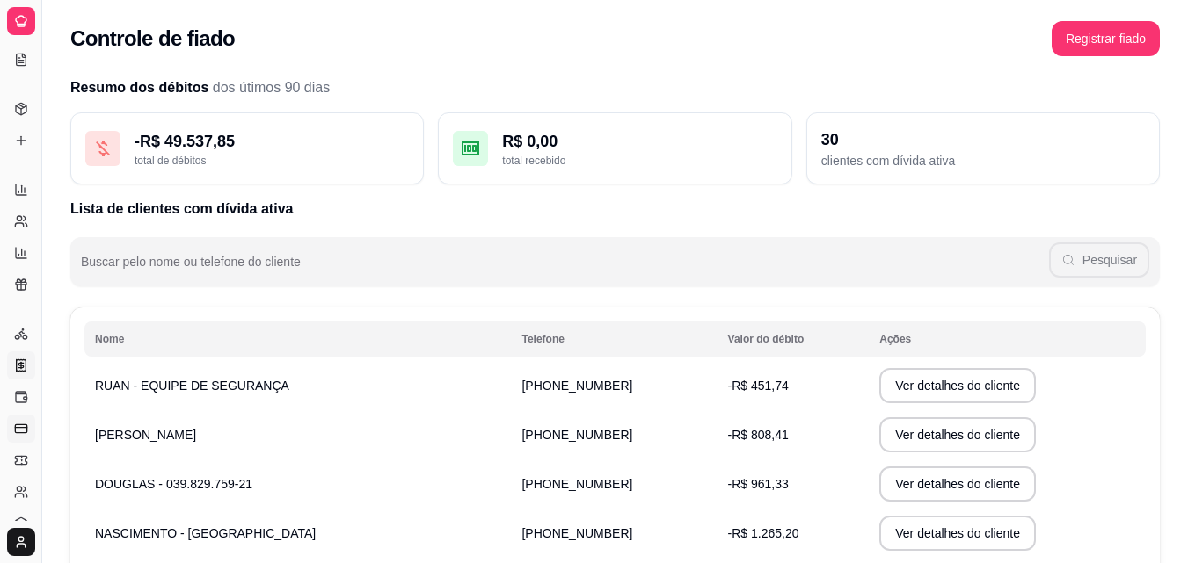
click at [14, 364] on icon at bounding box center [21, 366] width 14 height 14
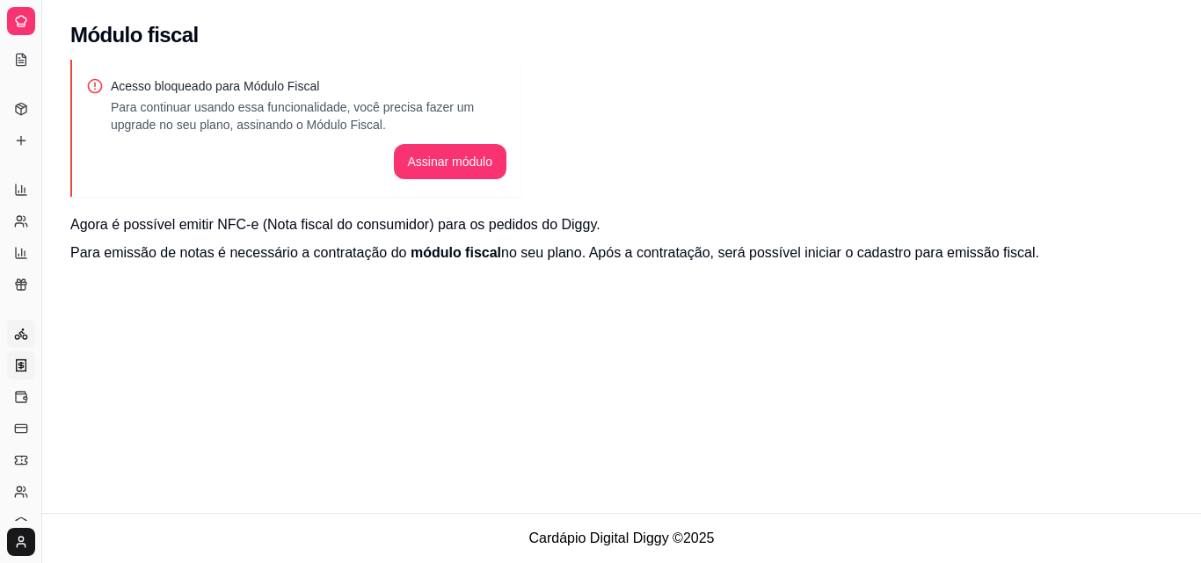
click at [14, 331] on icon at bounding box center [21, 334] width 14 height 14
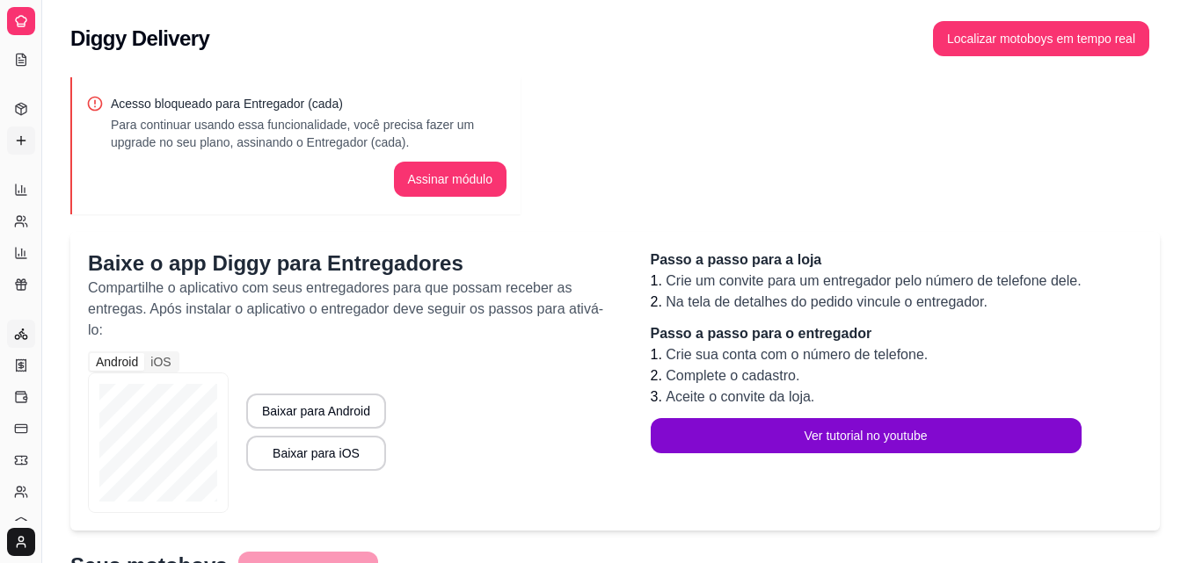
click at [18, 134] on link "Complementos" at bounding box center [21, 141] width 28 height 28
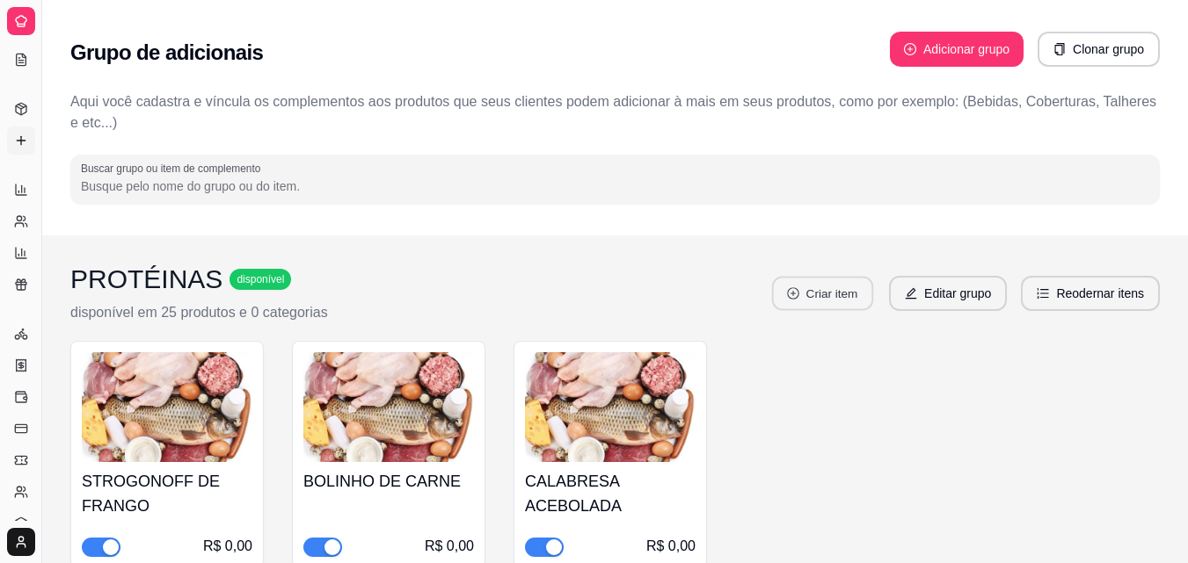
click at [810, 299] on button "Criar item" at bounding box center [822, 294] width 101 height 34
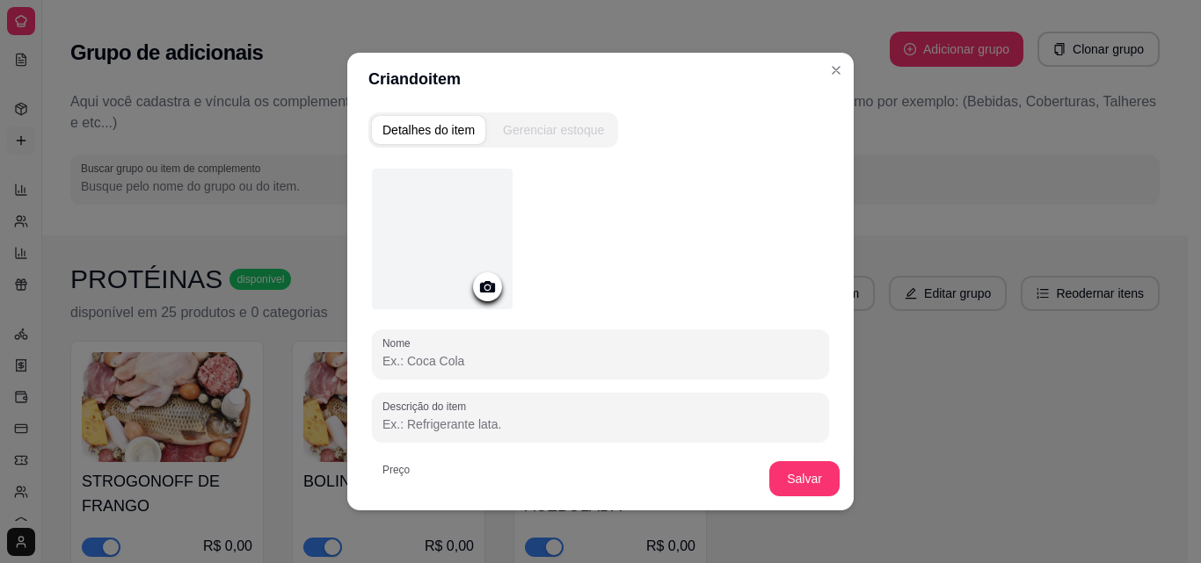
click at [422, 361] on input "Nome" at bounding box center [600, 362] width 436 height 18
click at [538, 127] on div "Gerenciar estoque" at bounding box center [553, 130] width 101 height 18
click at [410, 235] on div at bounding box center [442, 239] width 141 height 141
click at [484, 295] on icon at bounding box center [487, 287] width 20 height 20
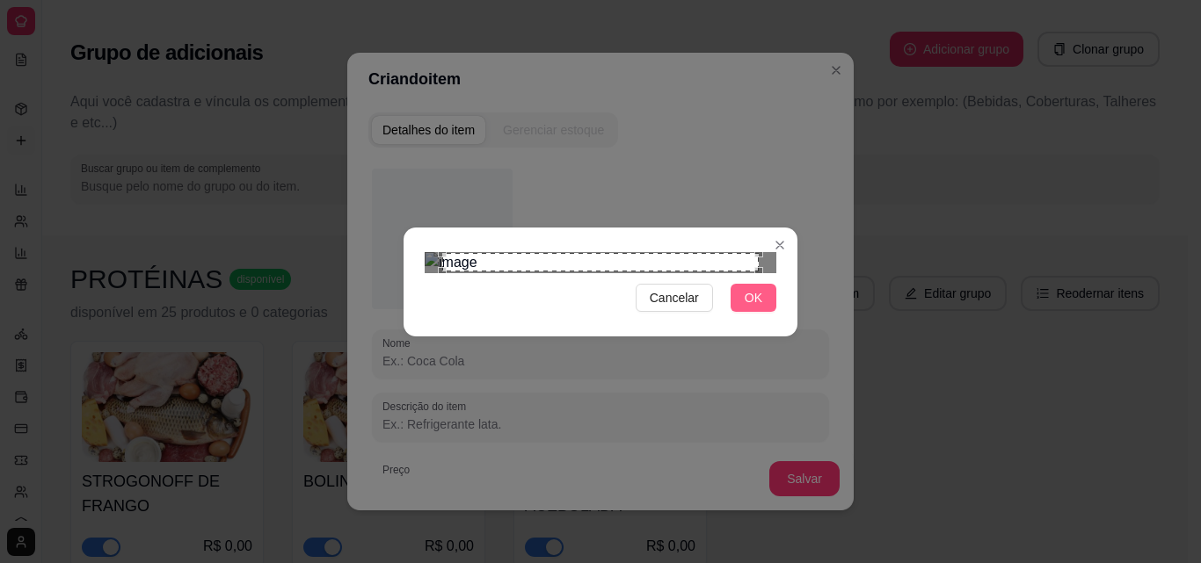
click at [753, 308] on span "OK" at bounding box center [754, 297] width 18 height 19
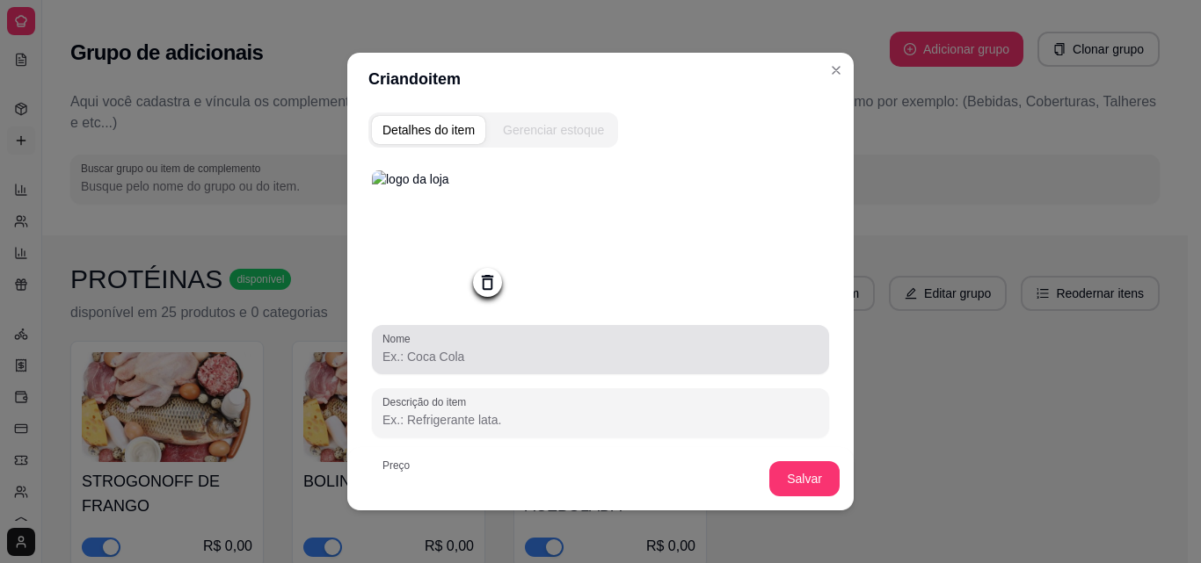
click at [542, 358] on input "Nome" at bounding box center [600, 357] width 436 height 18
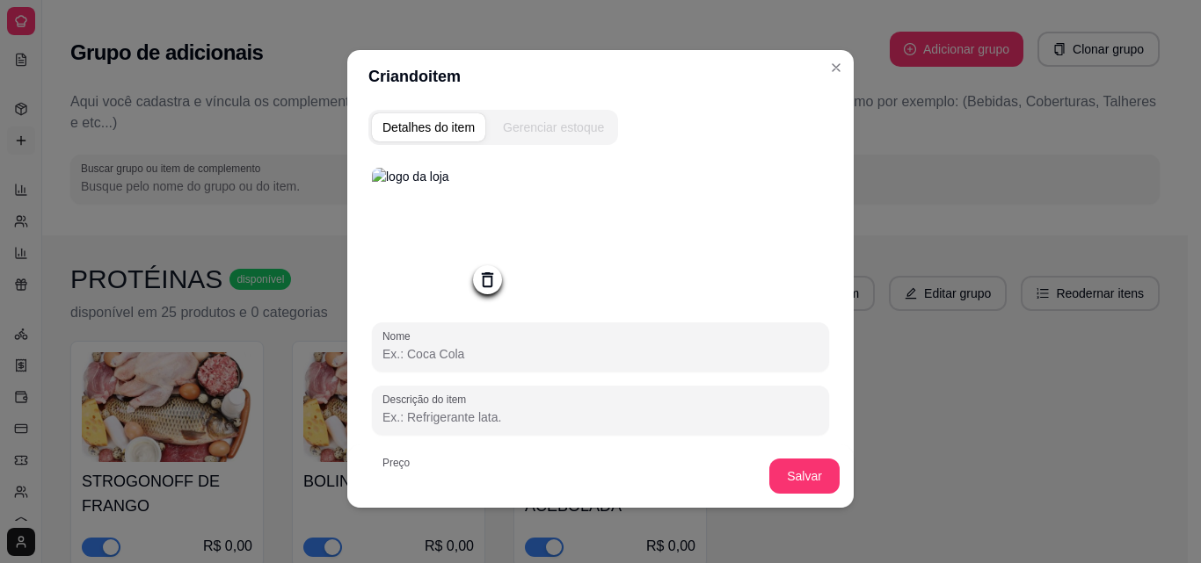
scroll to position [4, 0]
click at [428, 356] on input "Nome" at bounding box center [600, 354] width 436 height 18
type input "Sebatião"
